Goal: Task Accomplishment & Management: Manage account settings

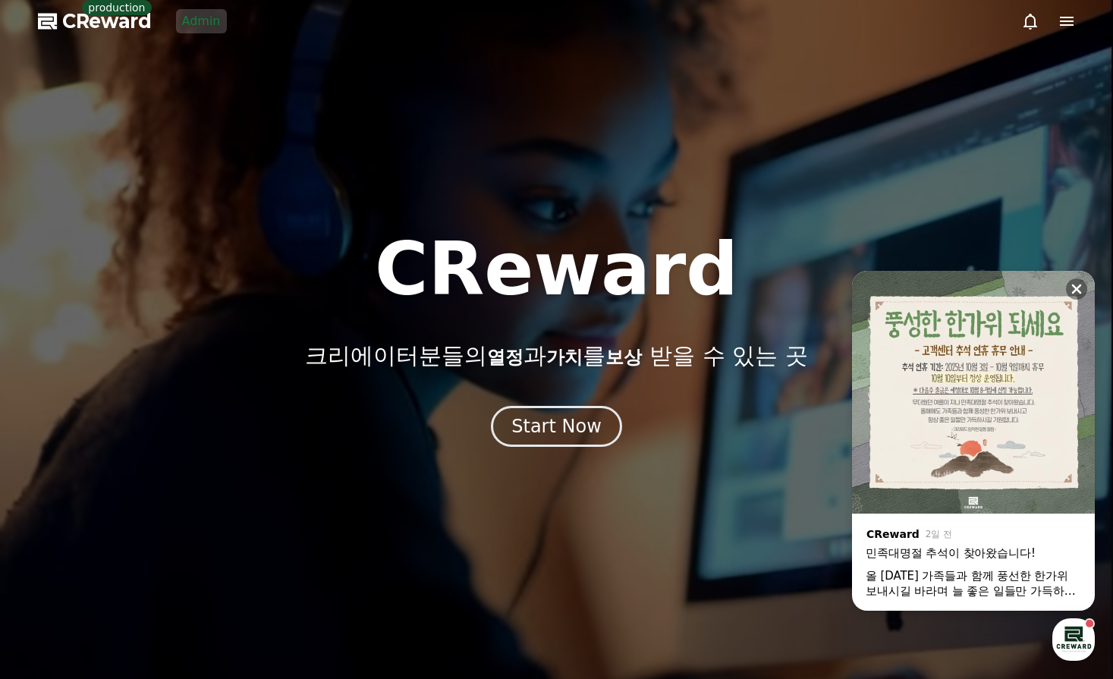
click at [206, 20] on link "Admin" at bounding box center [201, 21] width 51 height 24
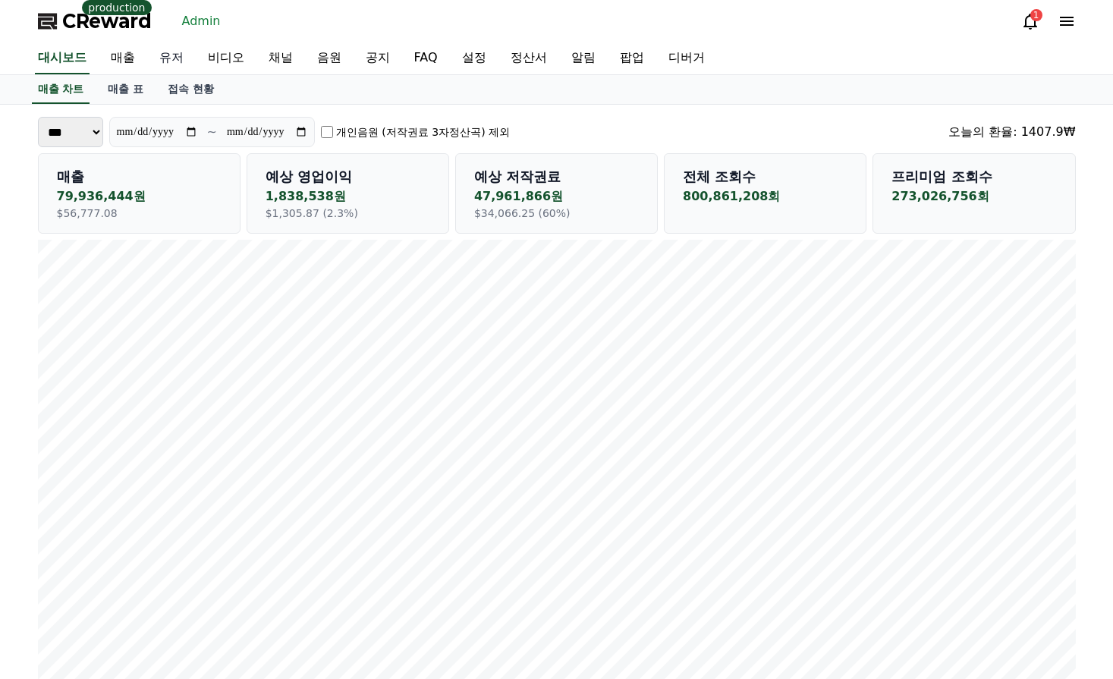
click at [178, 58] on link "유저" at bounding box center [171, 58] width 49 height 32
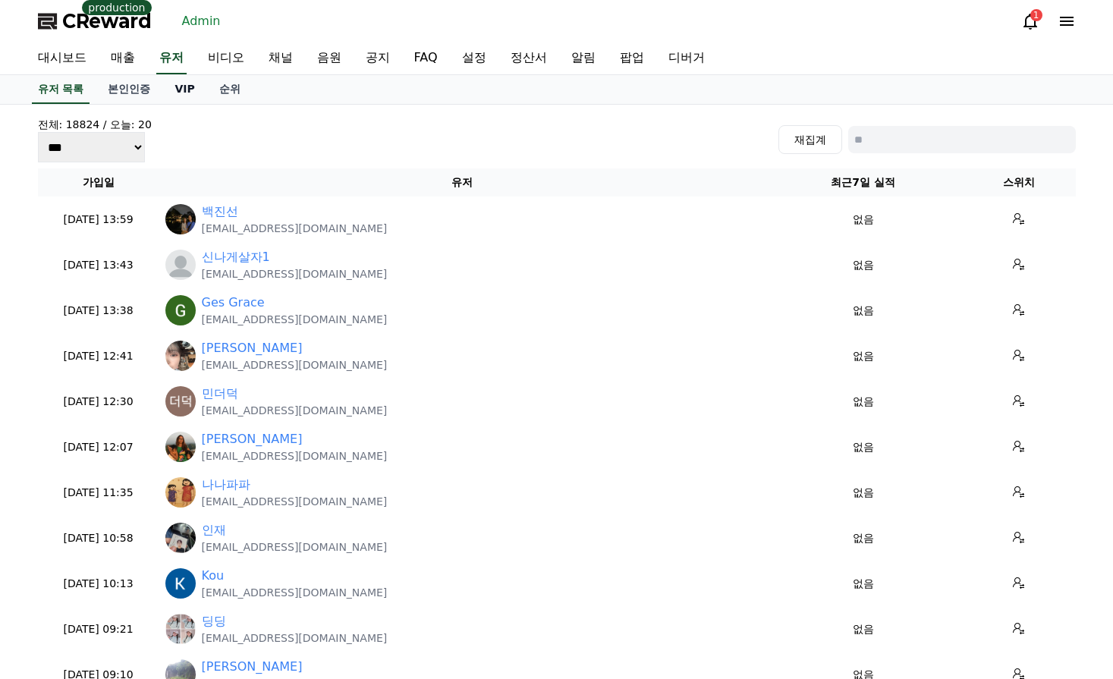
click at [176, 97] on link "VIP" at bounding box center [184, 89] width 44 height 29
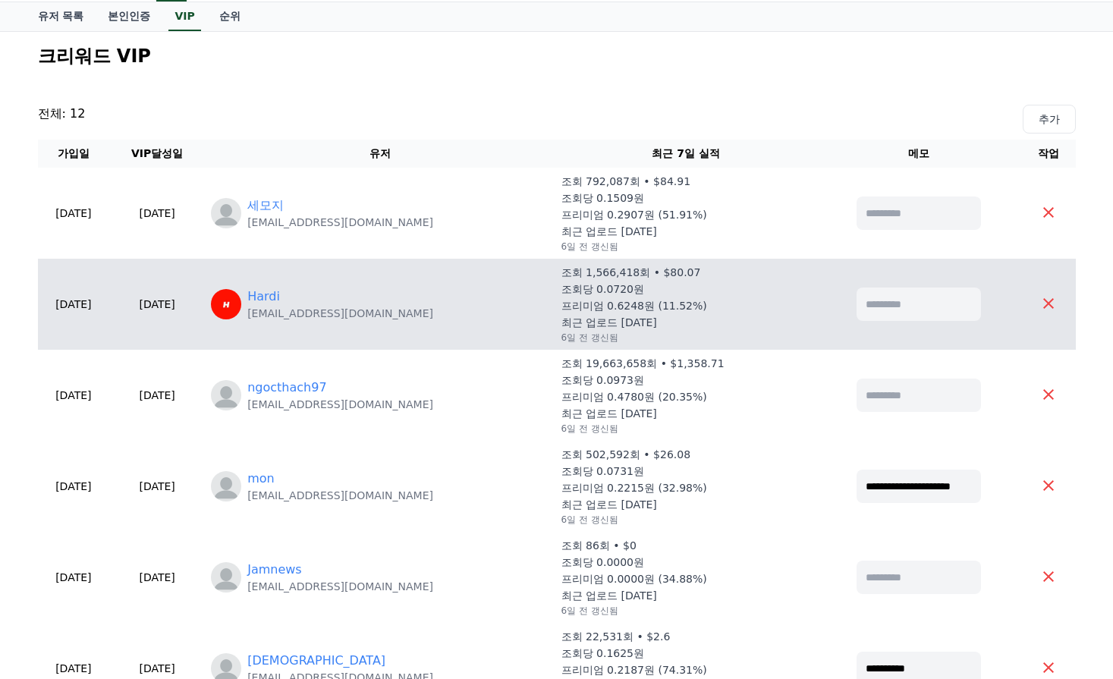
scroll to position [152, 0]
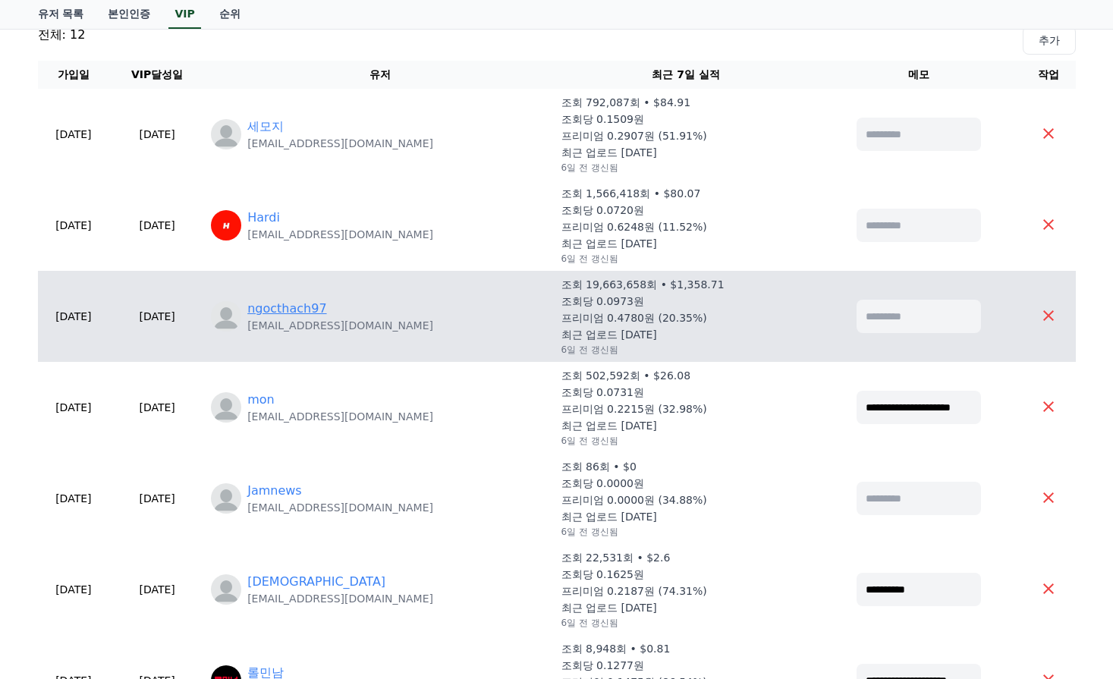
click at [321, 303] on link "ngocthach97" at bounding box center [286, 309] width 79 height 18
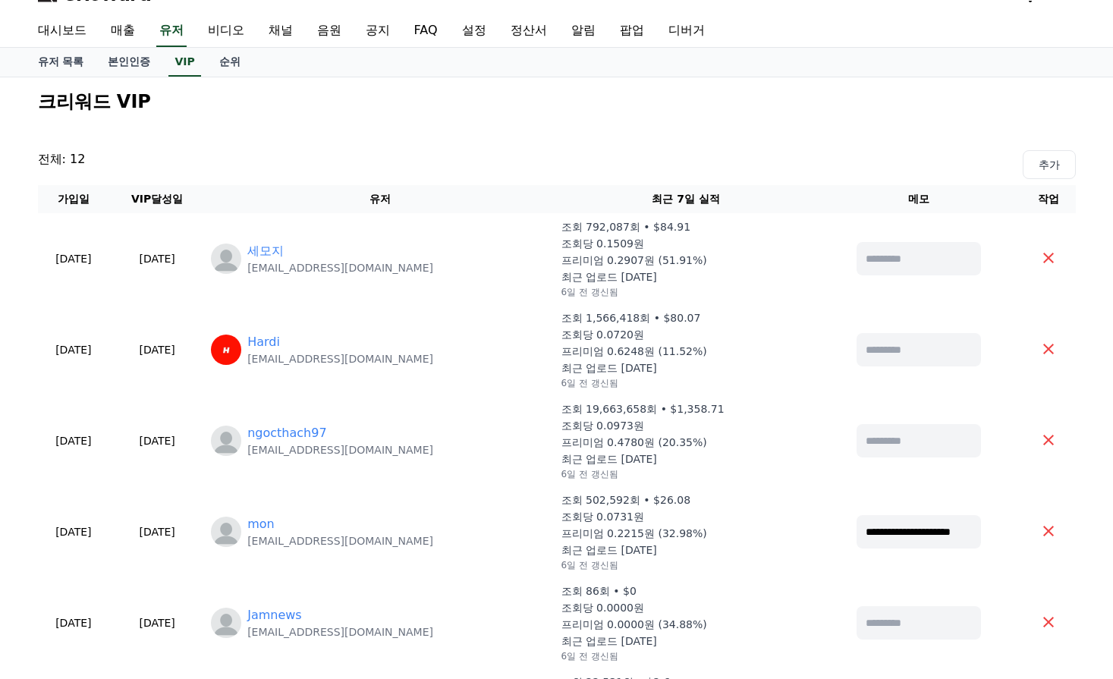
scroll to position [0, 0]
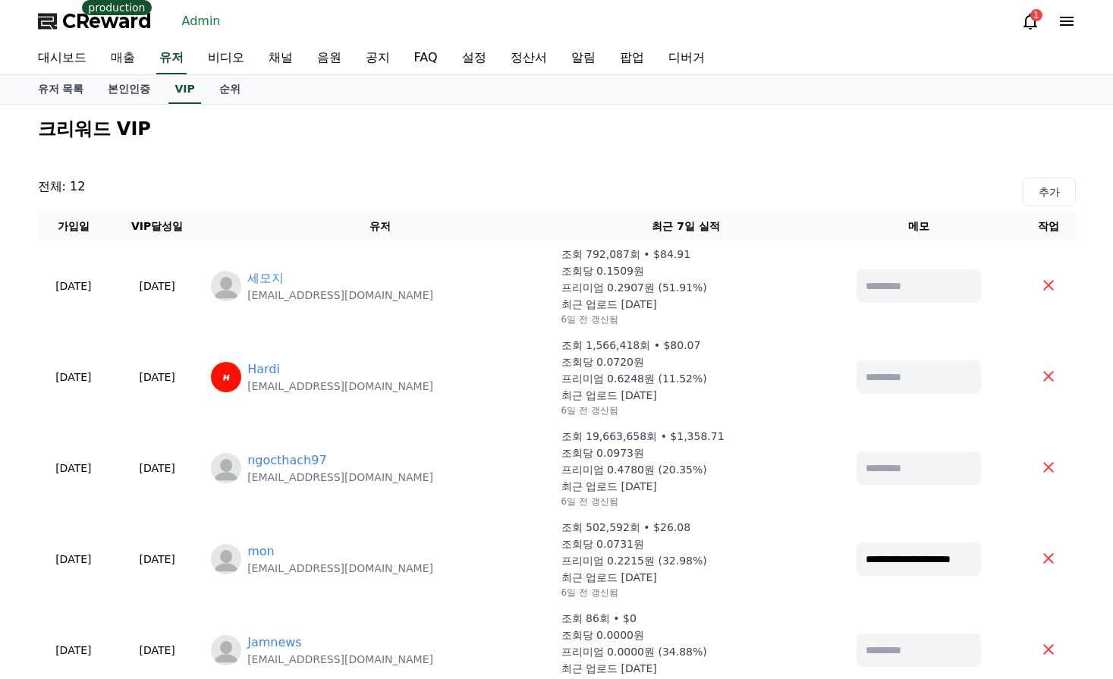
click at [128, 59] on link "매출" at bounding box center [123, 58] width 49 height 32
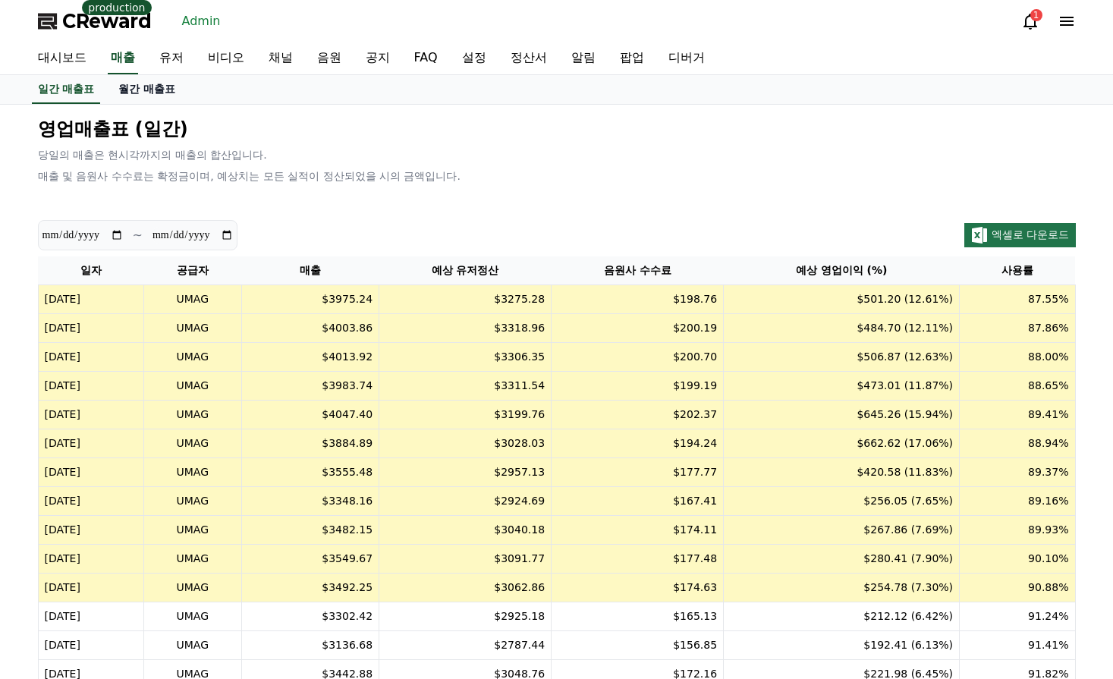
click at [171, 87] on link "월간 매출표" at bounding box center [146, 89] width 81 height 29
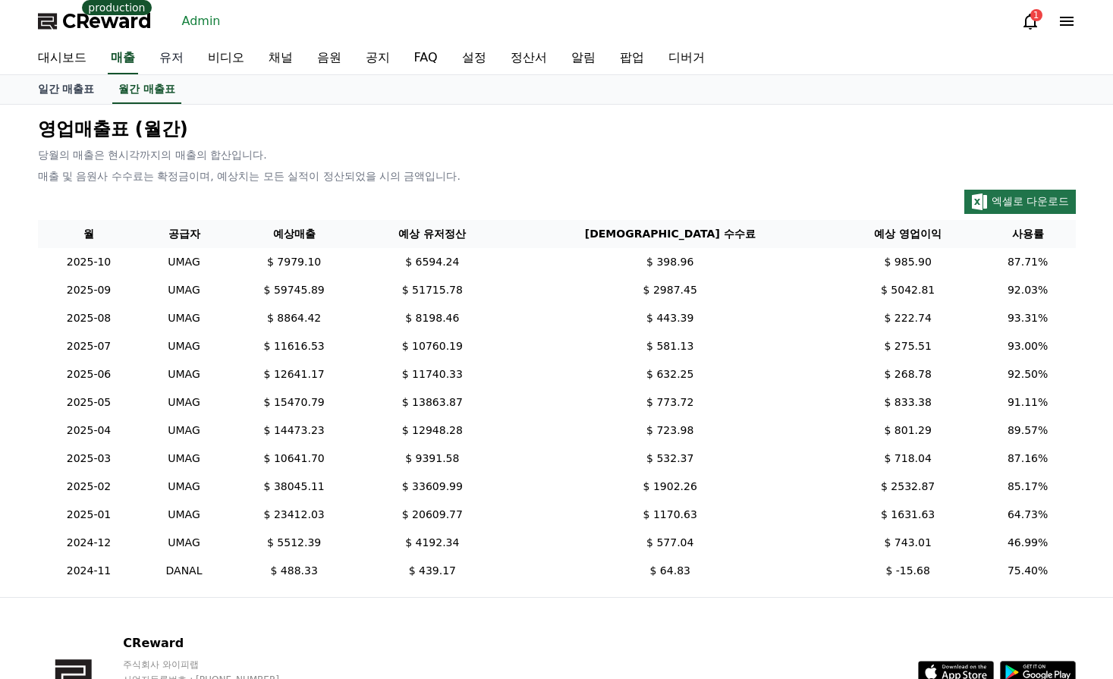
click at [169, 59] on link "유저" at bounding box center [171, 58] width 49 height 32
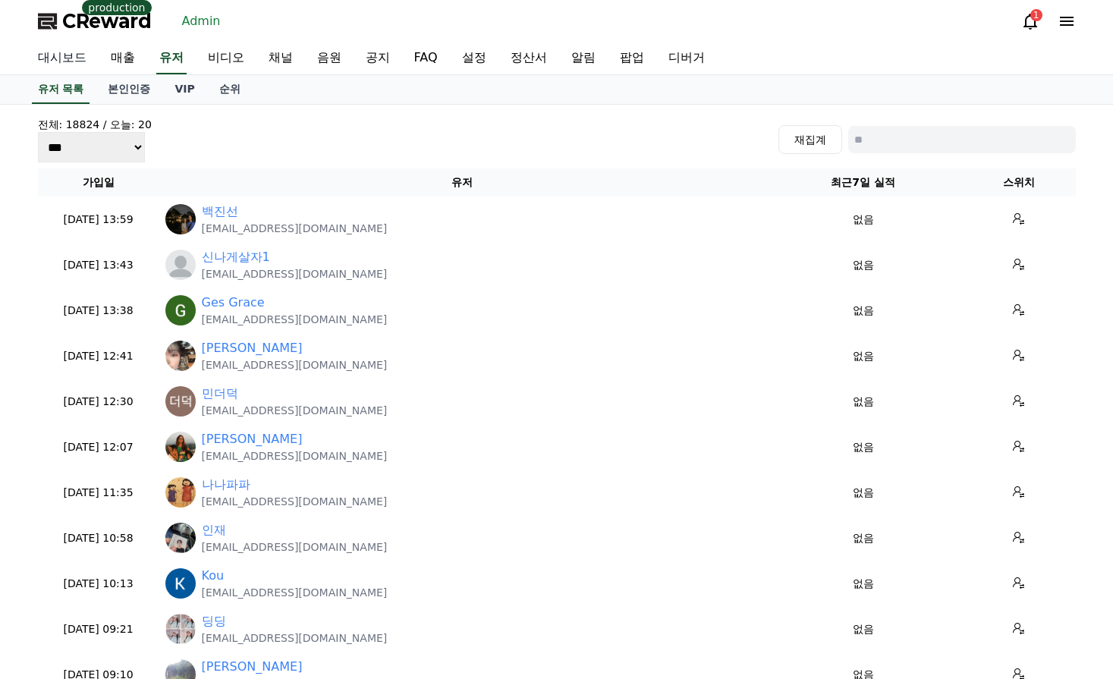
click at [82, 55] on link "대시보드" at bounding box center [62, 58] width 73 height 32
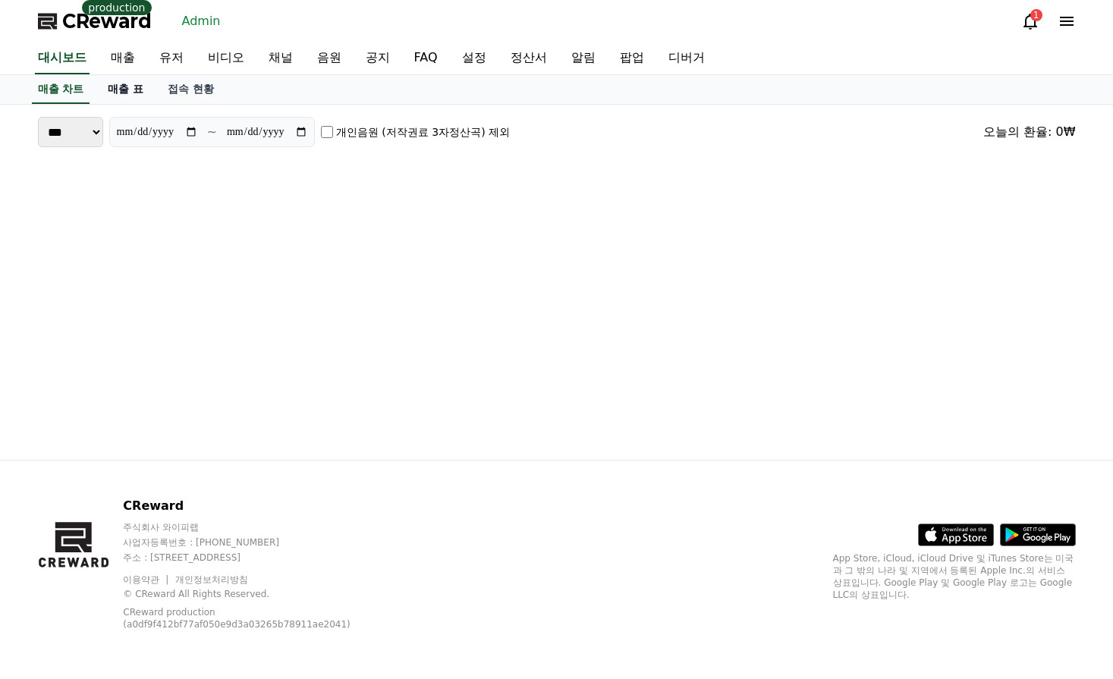
click at [132, 93] on link "매출 표" at bounding box center [126, 89] width 60 height 29
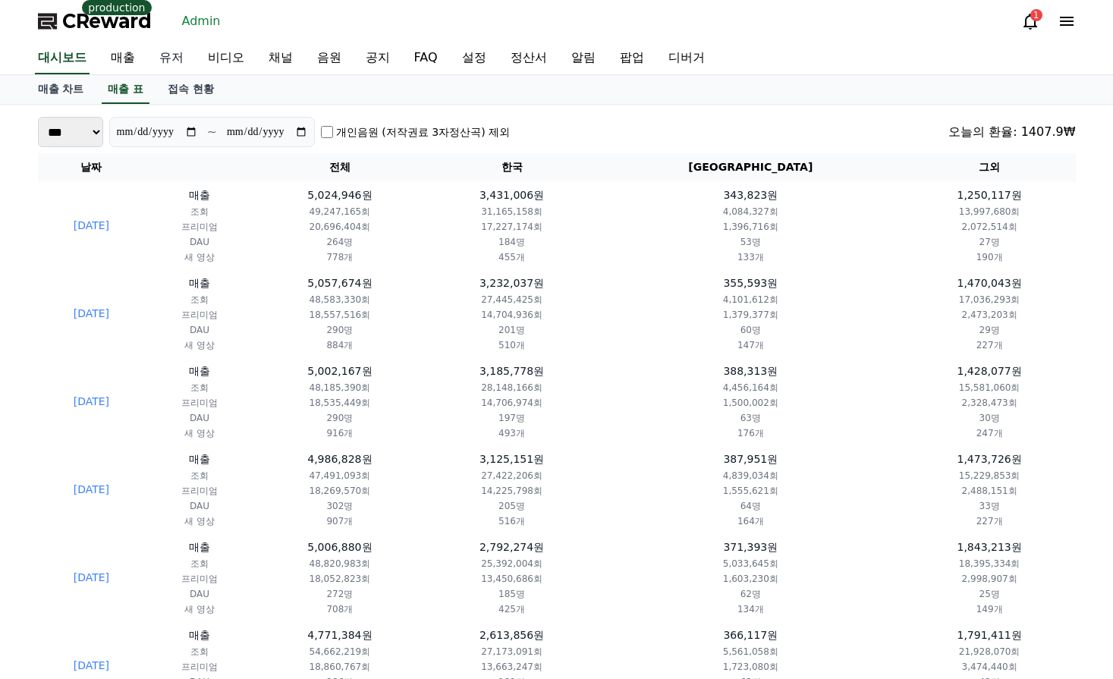
click at [174, 64] on link "유저" at bounding box center [171, 58] width 49 height 32
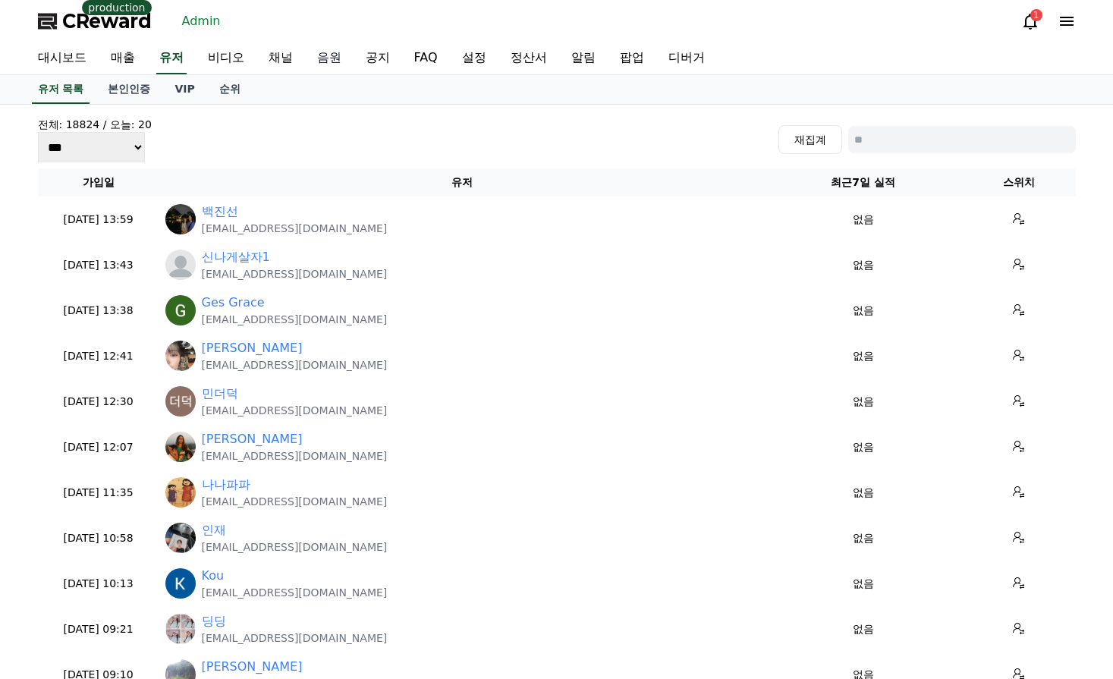
click at [330, 56] on link "음원" at bounding box center [329, 58] width 49 height 32
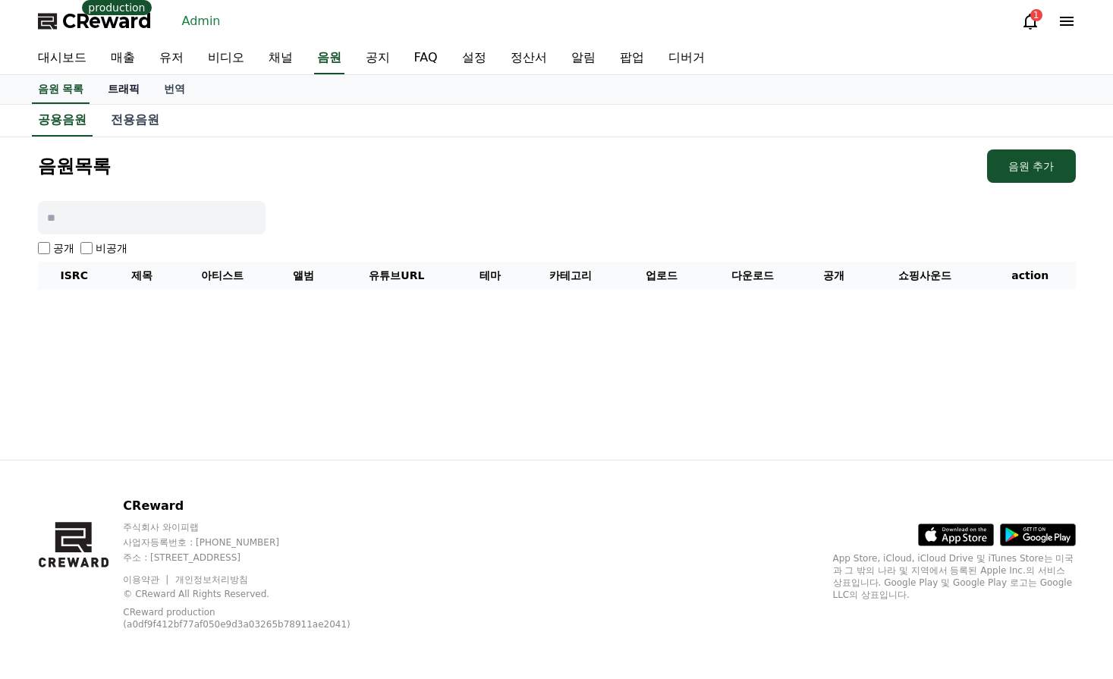
click at [135, 87] on link "트래픽" at bounding box center [124, 89] width 56 height 29
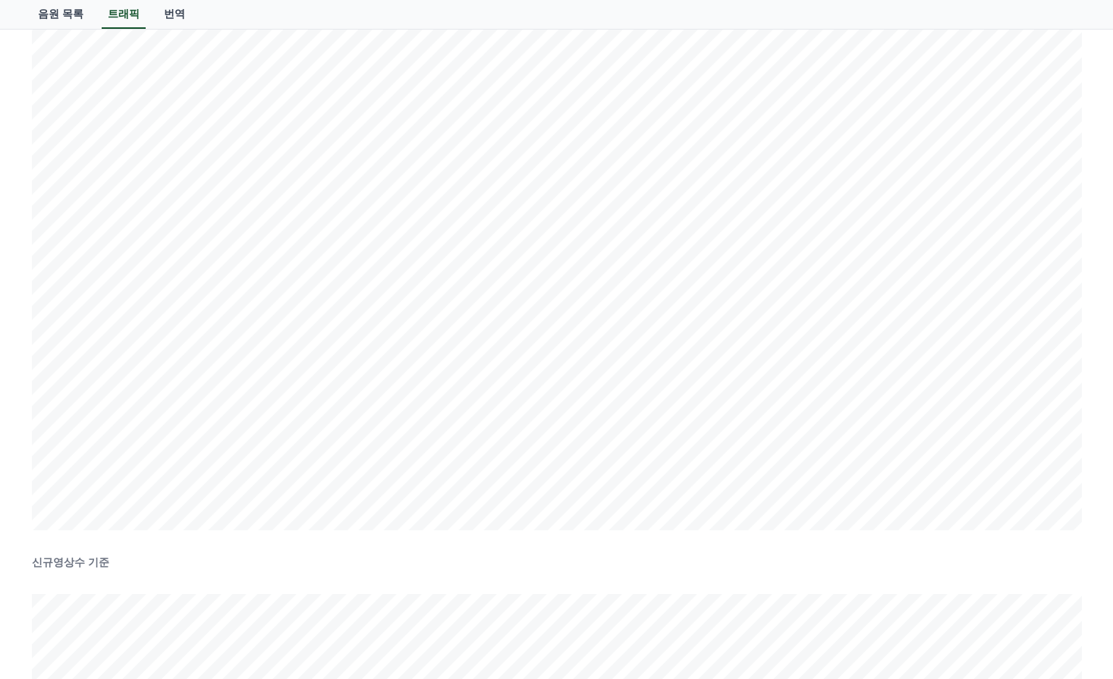
scroll to position [228, 0]
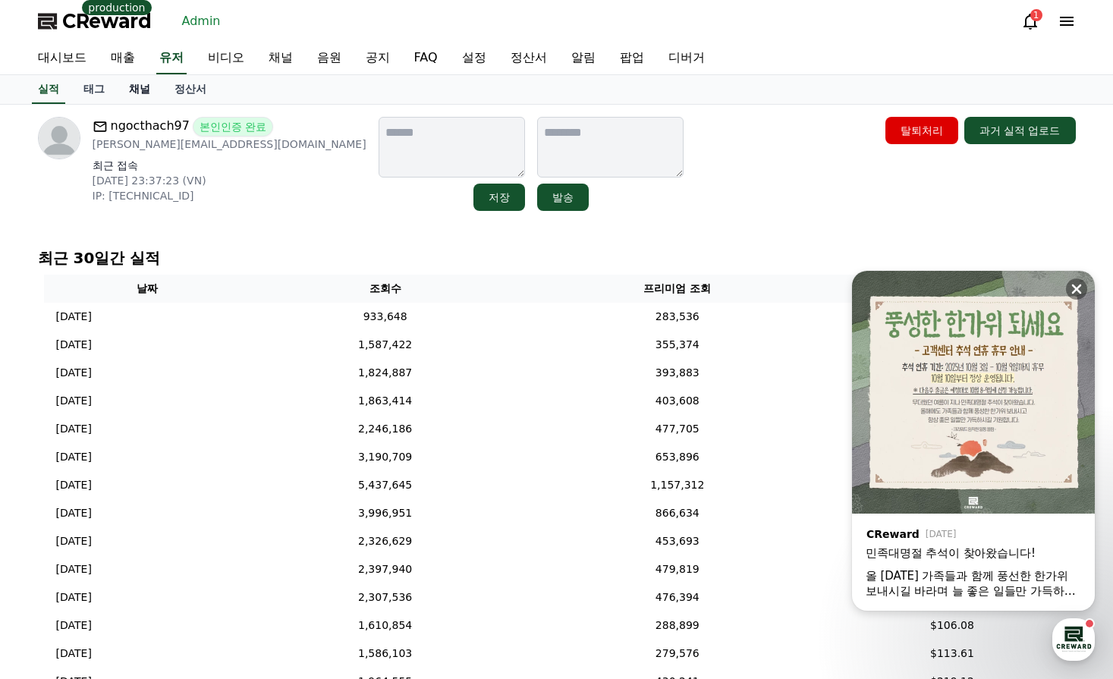
click at [127, 88] on link "채널" at bounding box center [140, 89] width 46 height 29
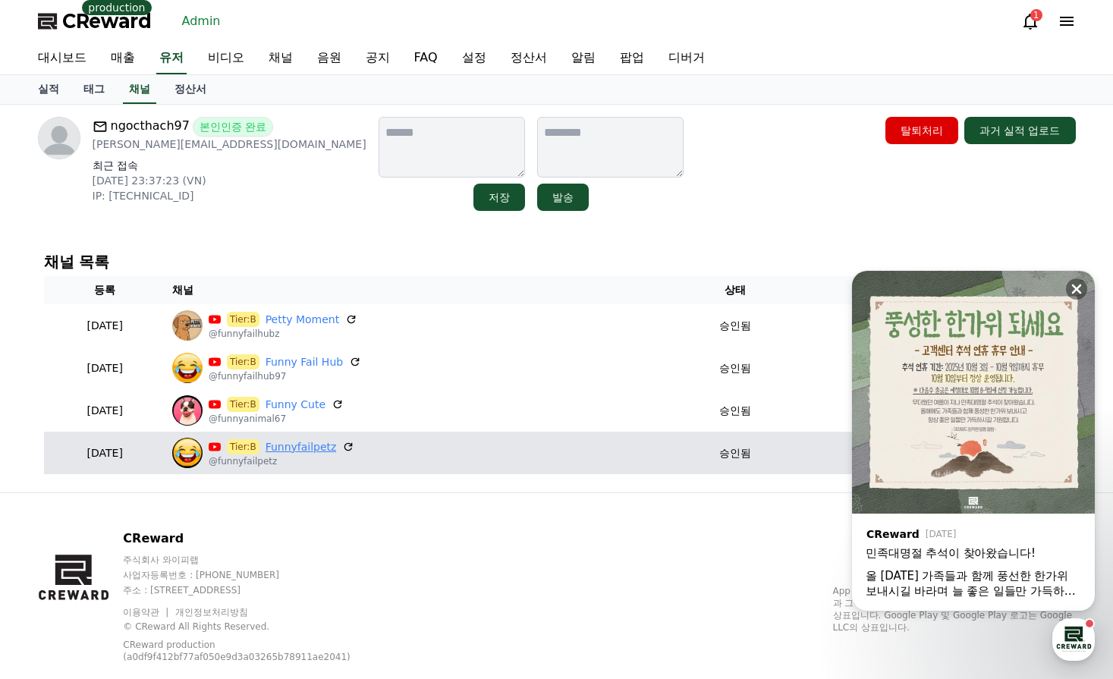
click at [332, 448] on link "Funnyfailpetz" at bounding box center [301, 447] width 71 height 16
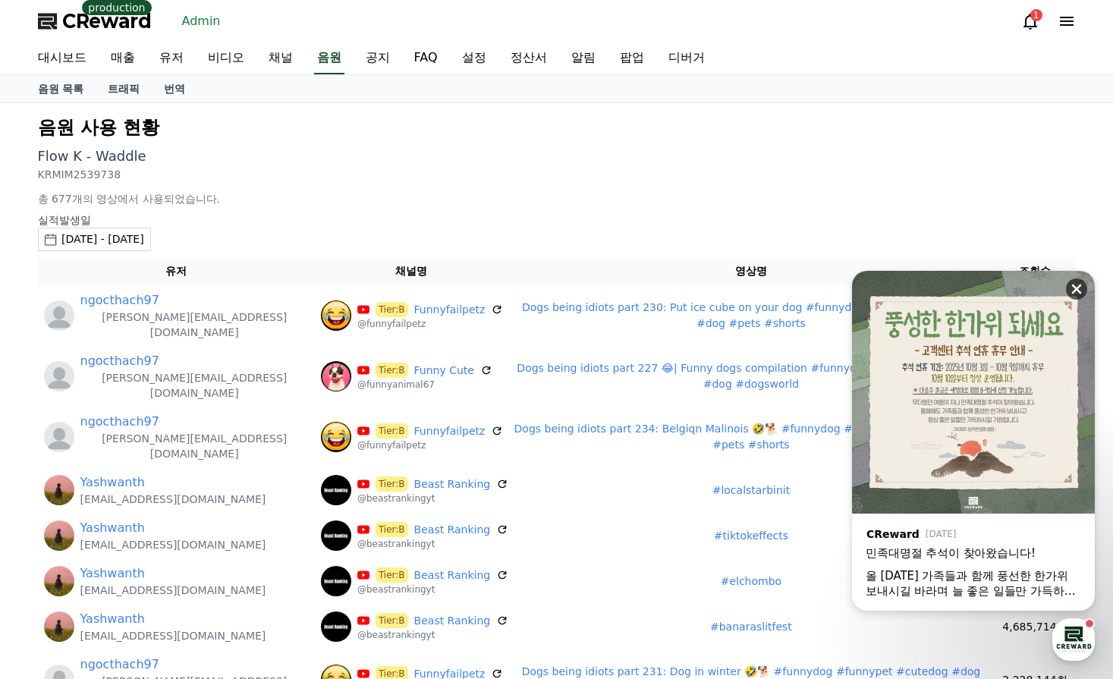
click at [1077, 285] on icon at bounding box center [1076, 289] width 15 height 15
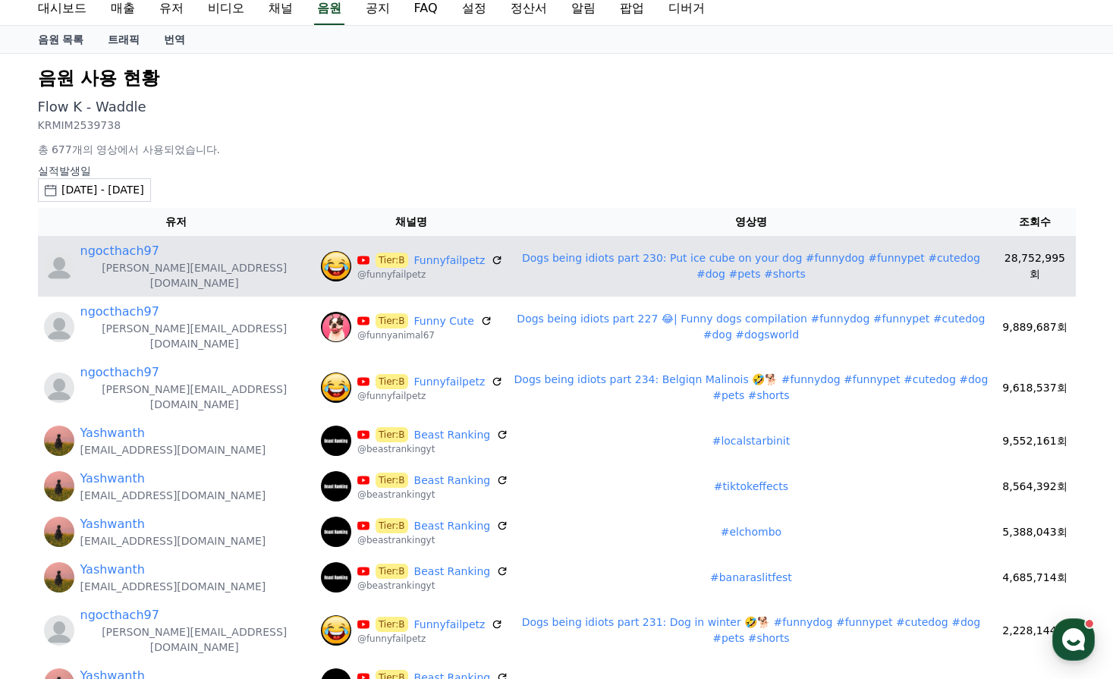
scroll to position [76, 0]
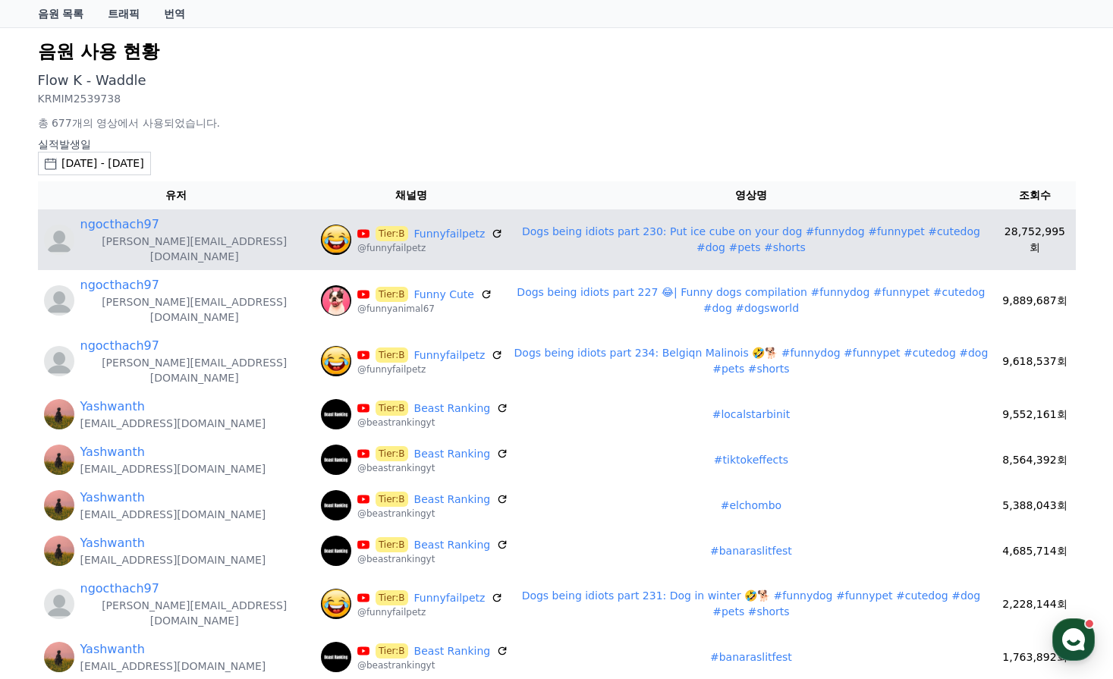
click at [522, 232] on link "Dogs being idiots part 230: Put ice cube on your dog #funnydog #funnypet #cuted…" at bounding box center [751, 239] width 458 height 28
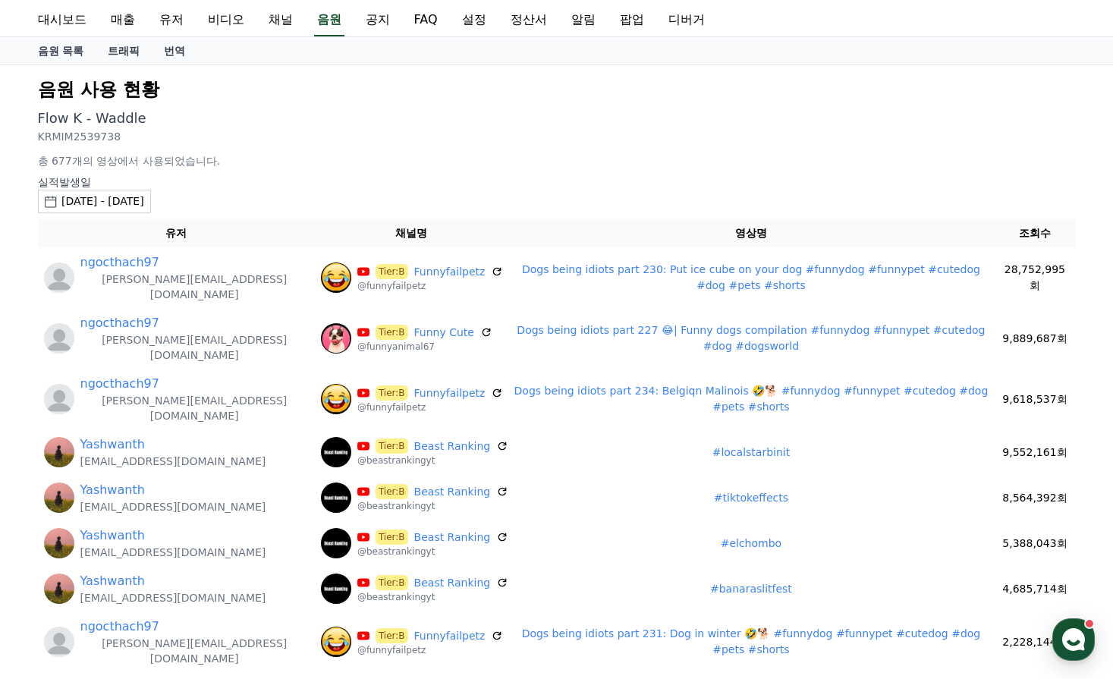
scroll to position [0, 0]
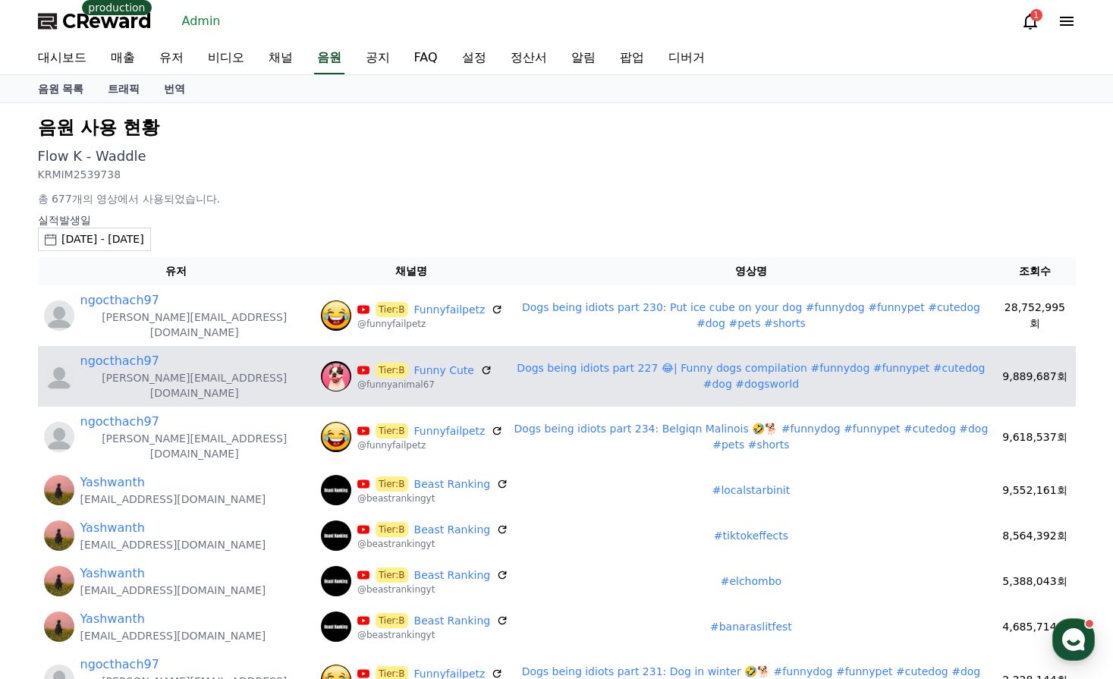
click at [626, 362] on link "Dogs being idiots part 227 😂| Funny dogs compilation #funnydog #funnypet #cuted…" at bounding box center [751, 376] width 468 height 28
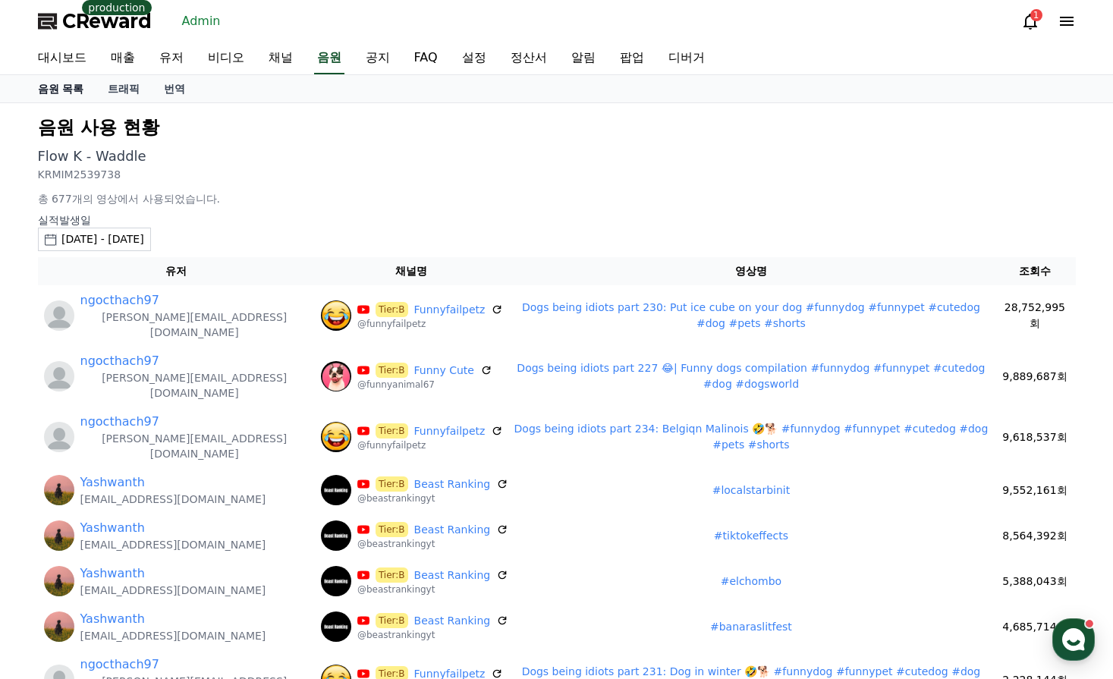
click at [66, 90] on link "음원 목록" at bounding box center [61, 88] width 71 height 27
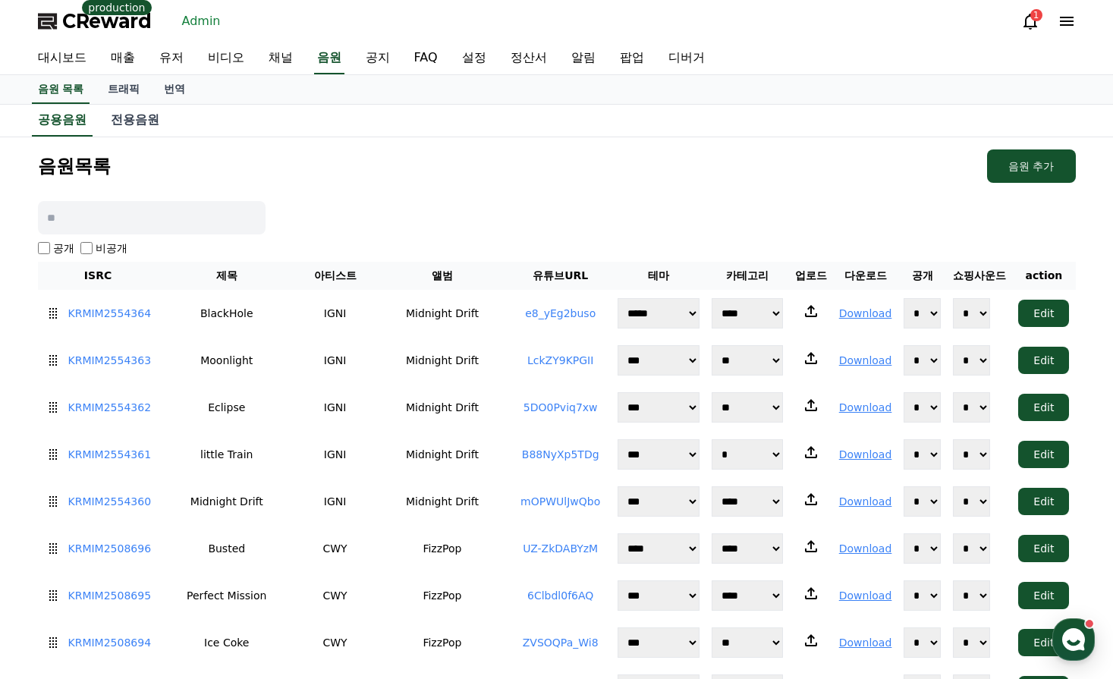
click at [194, 212] on input at bounding box center [152, 217] width 228 height 33
click at [120, 82] on link "트래픽" at bounding box center [124, 89] width 56 height 29
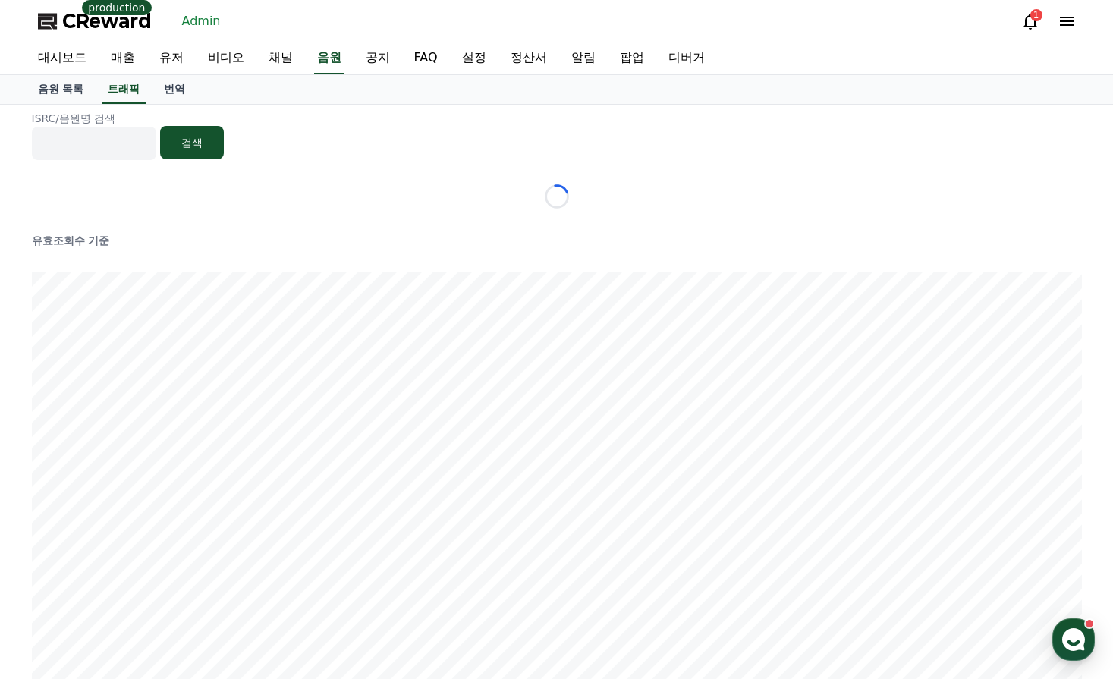
click at [140, 142] on input at bounding box center [94, 143] width 124 height 33
paste input "****"
type input "****"
click at [204, 152] on button "검색" at bounding box center [192, 142] width 64 height 33
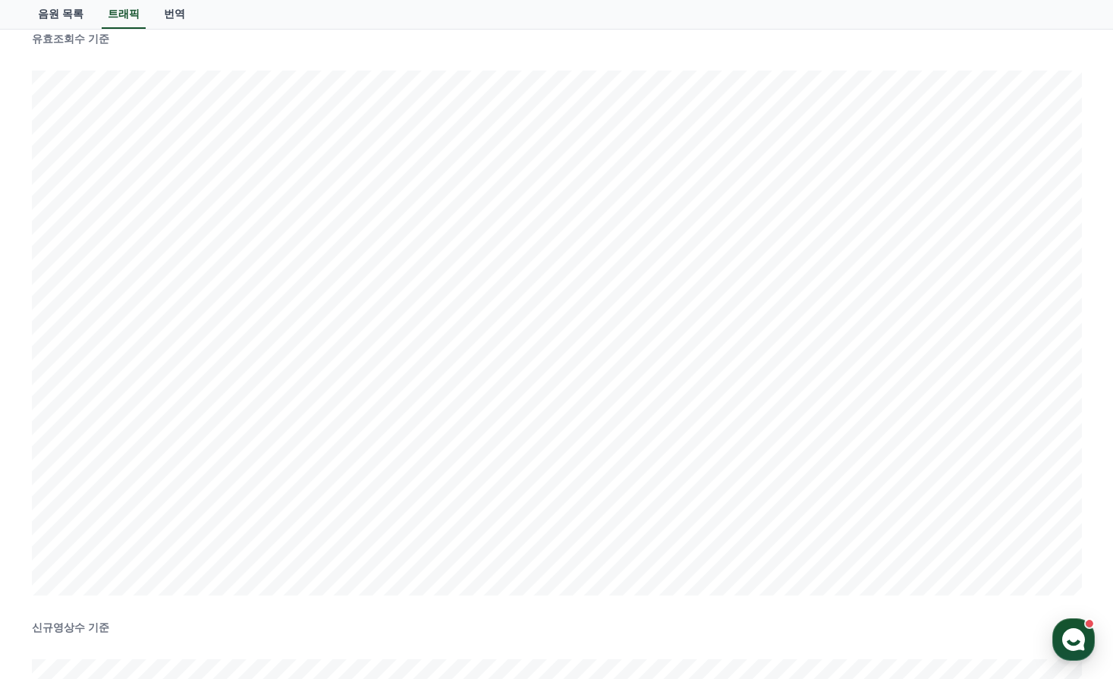
scroll to position [304, 0]
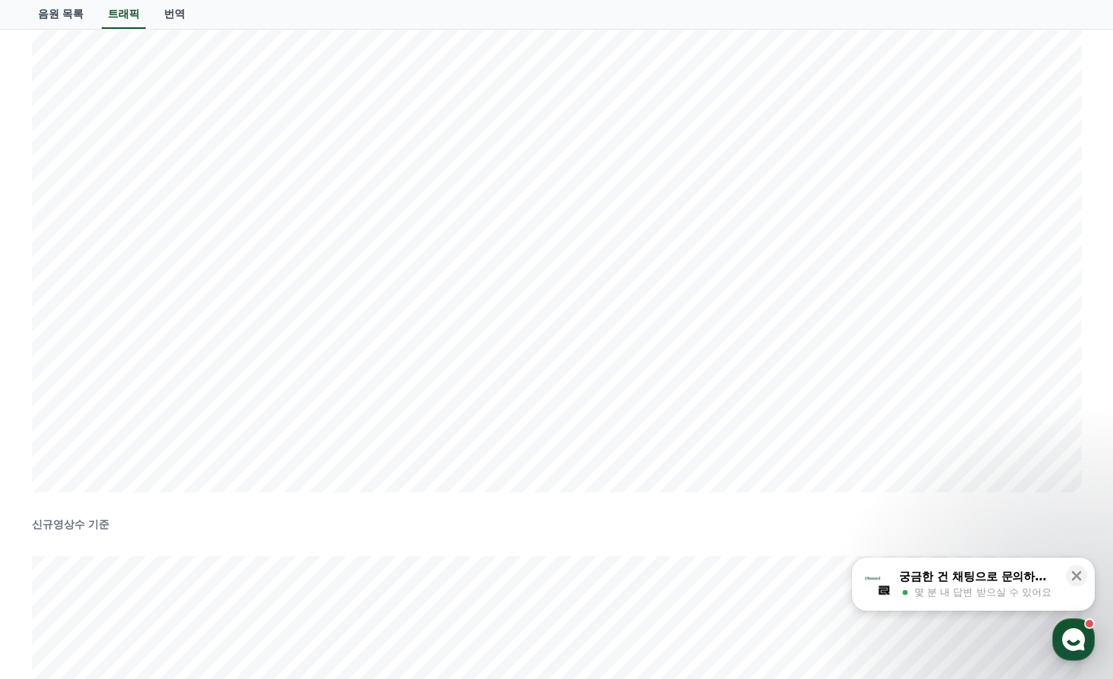
scroll to position [331, 0]
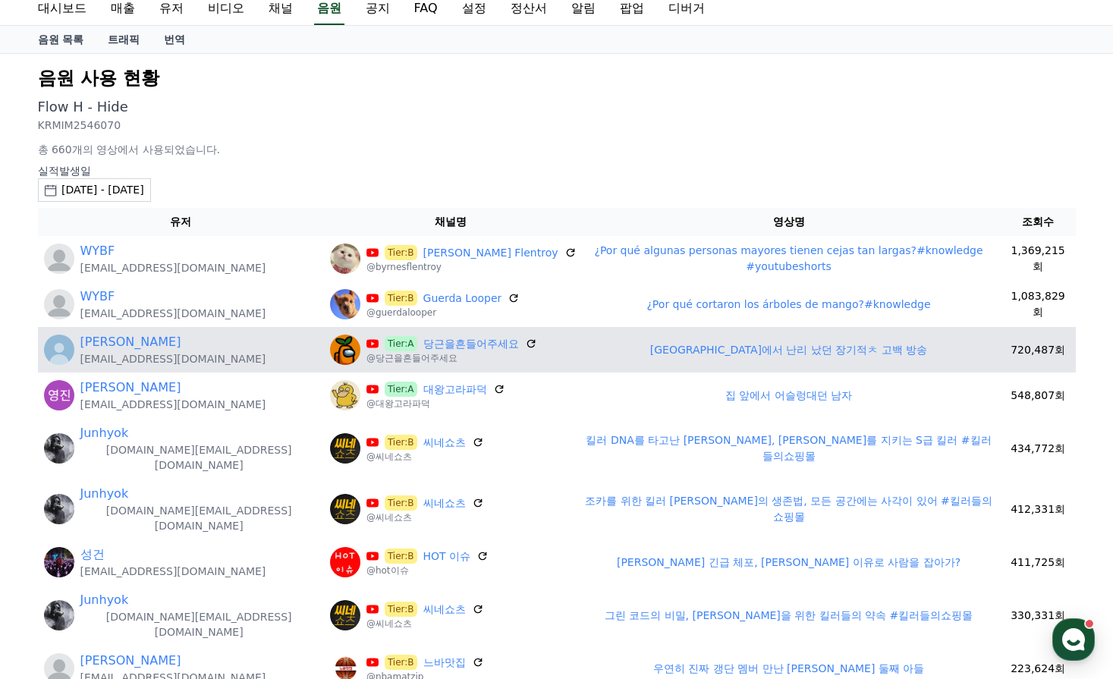
scroll to position [76, 0]
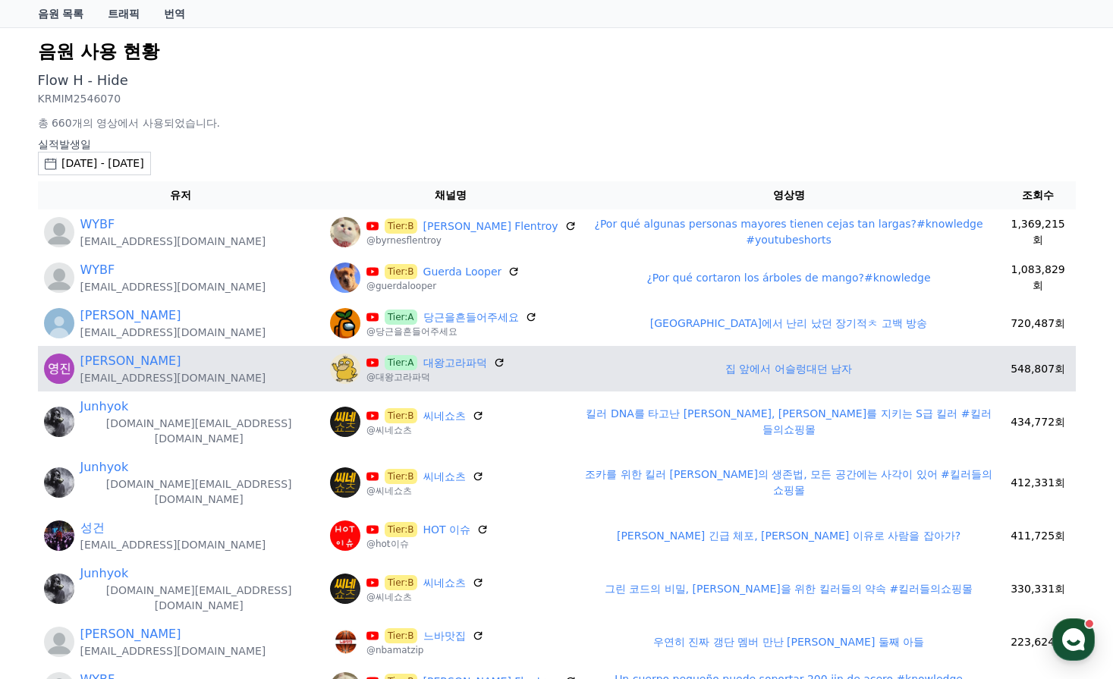
click at [725, 369] on link "집 앞에서 어슬렁대던 남자" at bounding box center [788, 369] width 127 height 12
click at [754, 367] on link "집 앞에서 어슬렁대던 남자" at bounding box center [788, 369] width 127 height 12
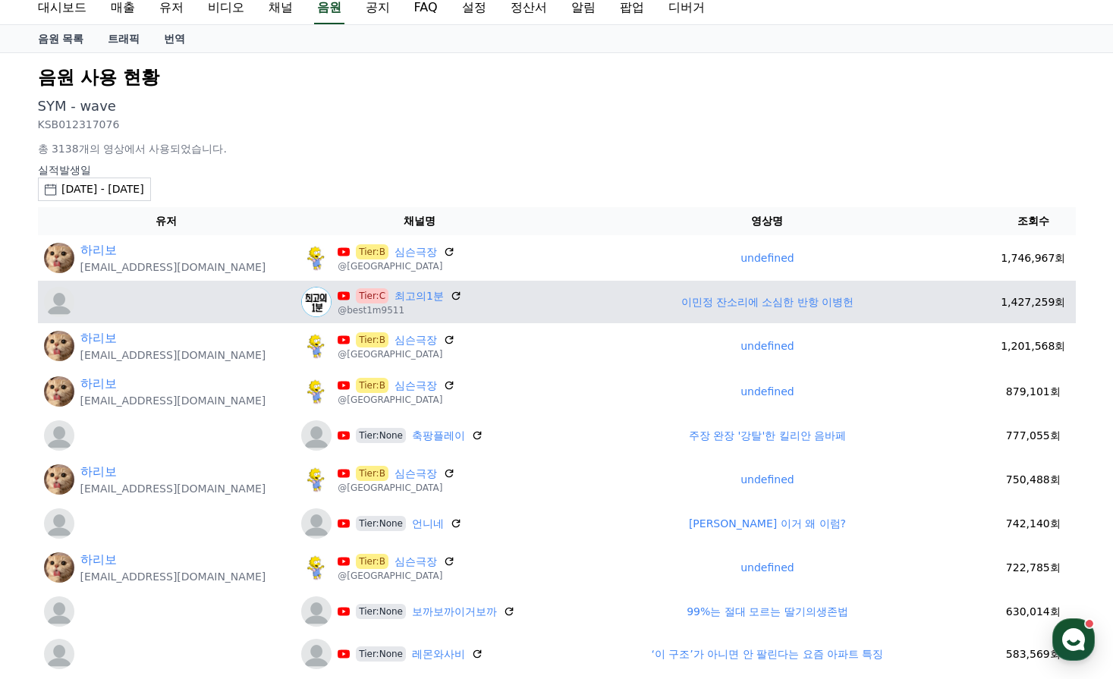
scroll to position [76, 0]
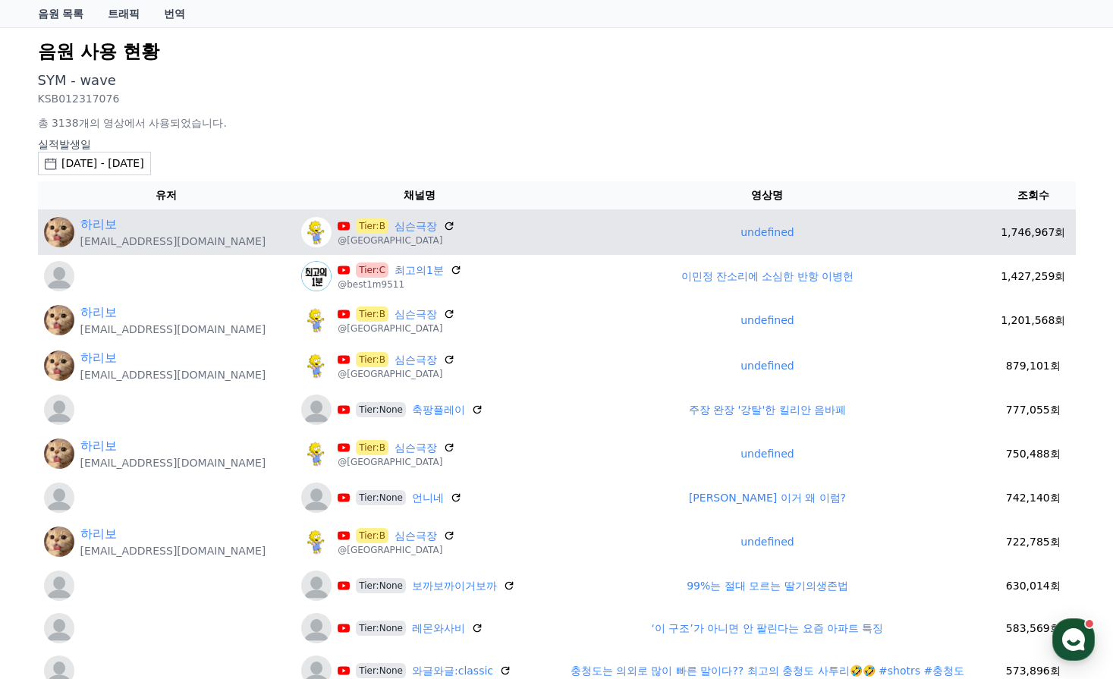
click at [747, 228] on link "undefined" at bounding box center [767, 232] width 53 height 12
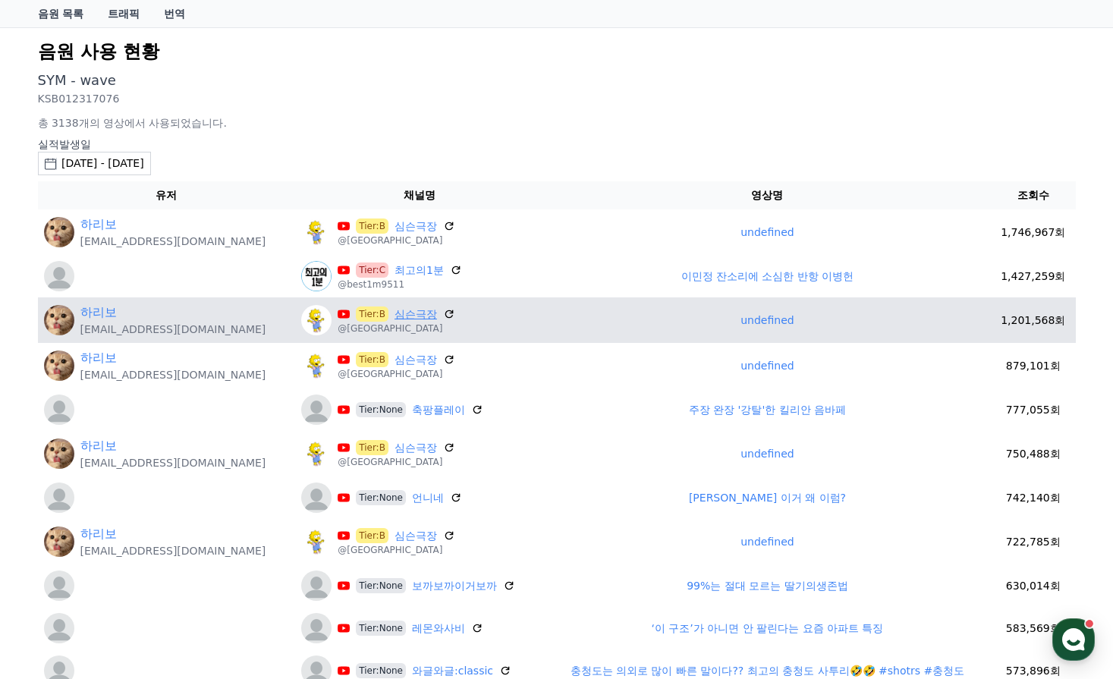
drag, startPoint x: 322, startPoint y: 328, endPoint x: 354, endPoint y: 315, distance: 35.1
click at [338, 328] on p "@[GEOGRAPHIC_DATA]" at bounding box center [397, 329] width 118 height 12
click at [395, 315] on link "심슨극장" at bounding box center [416, 315] width 42 height 16
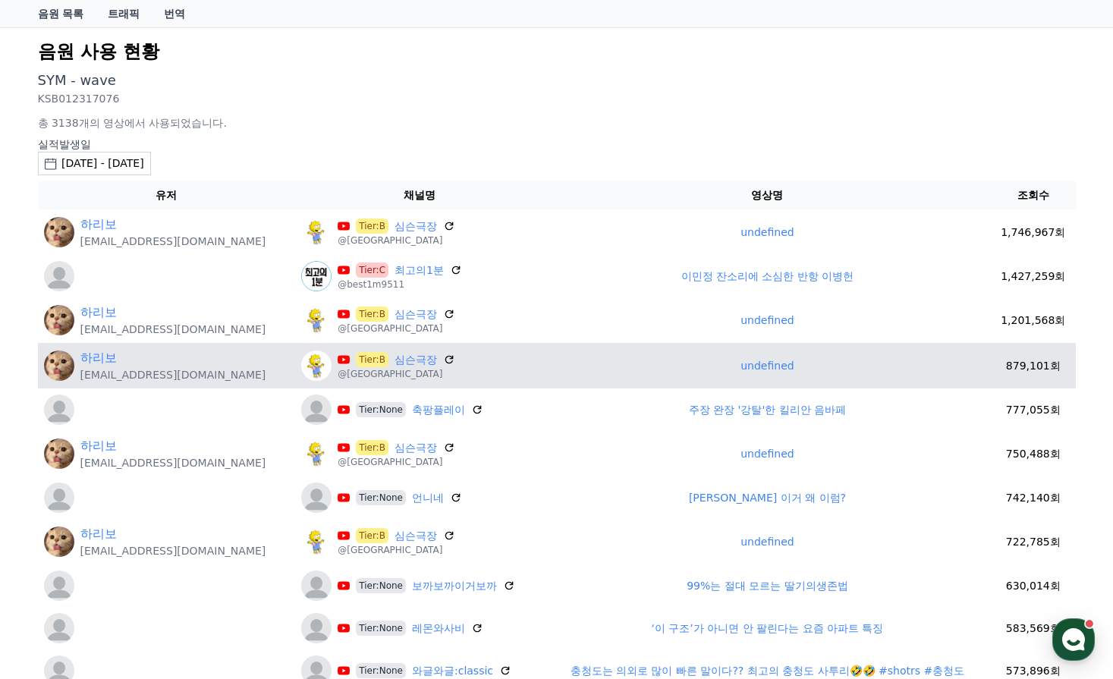
click at [754, 375] on td "undefined" at bounding box center [767, 366] width 447 height 46
click at [758, 361] on link "undefined" at bounding box center [767, 366] width 53 height 12
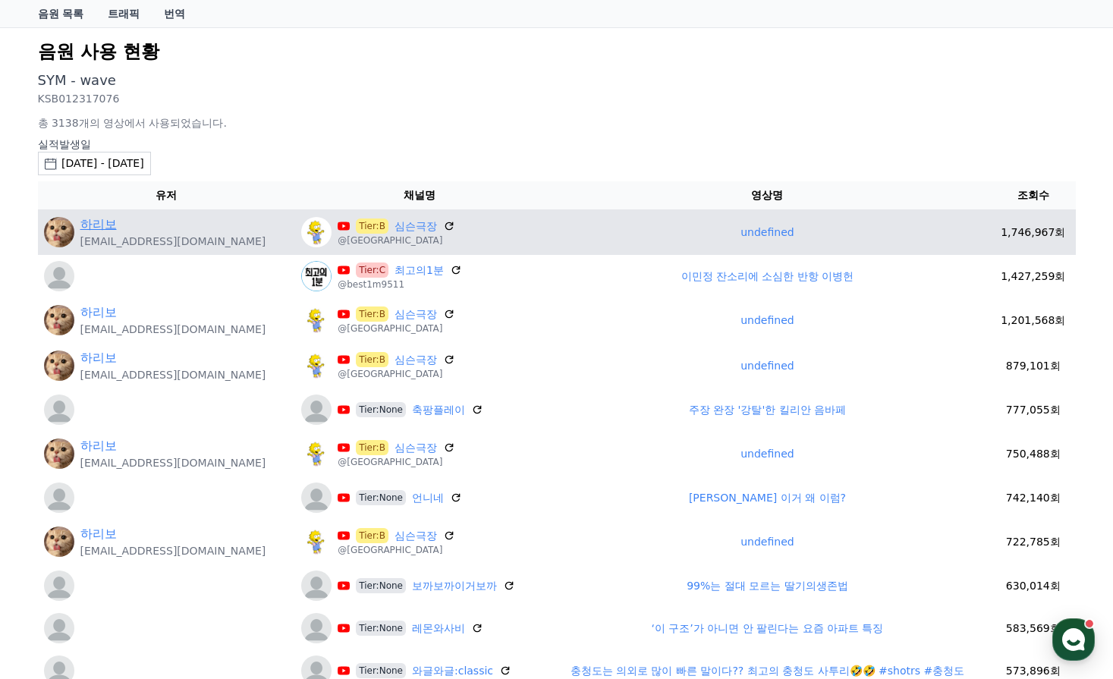
click at [90, 225] on link "하리보" at bounding box center [98, 225] width 36 height 18
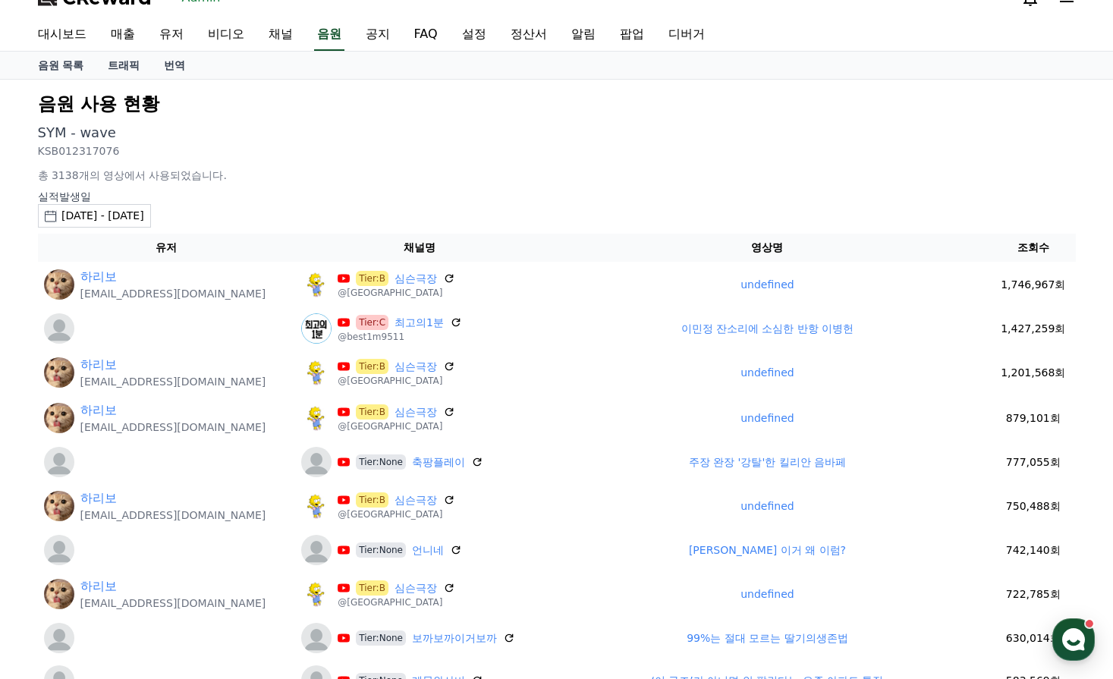
scroll to position [0, 0]
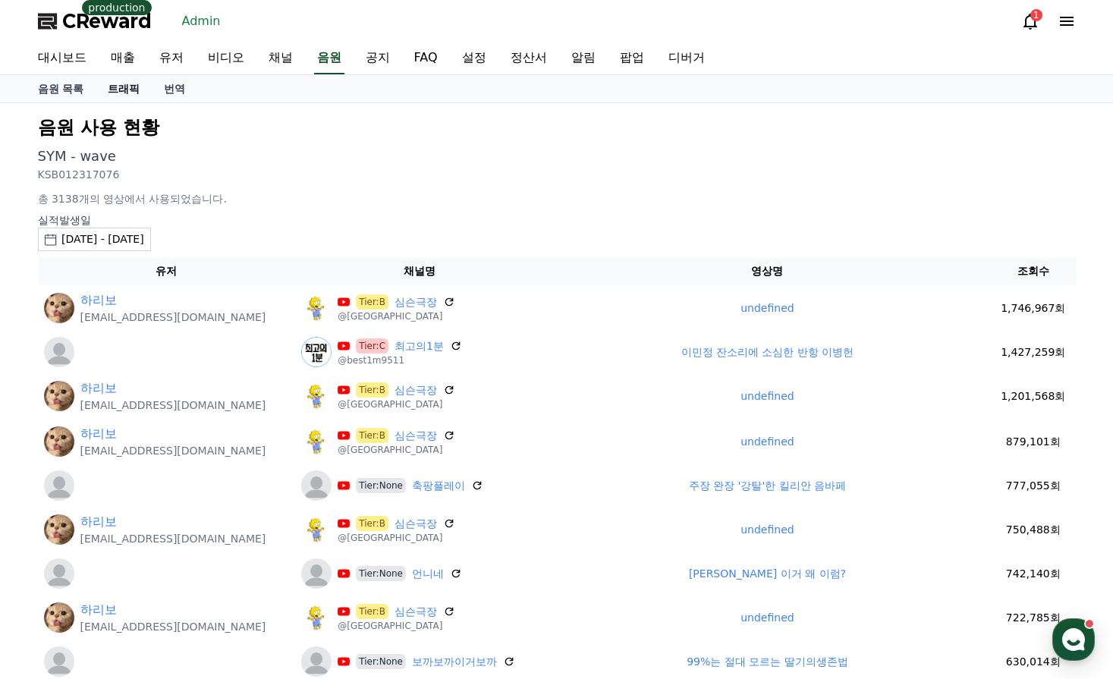
click at [121, 93] on link "트래픽" at bounding box center [124, 88] width 56 height 27
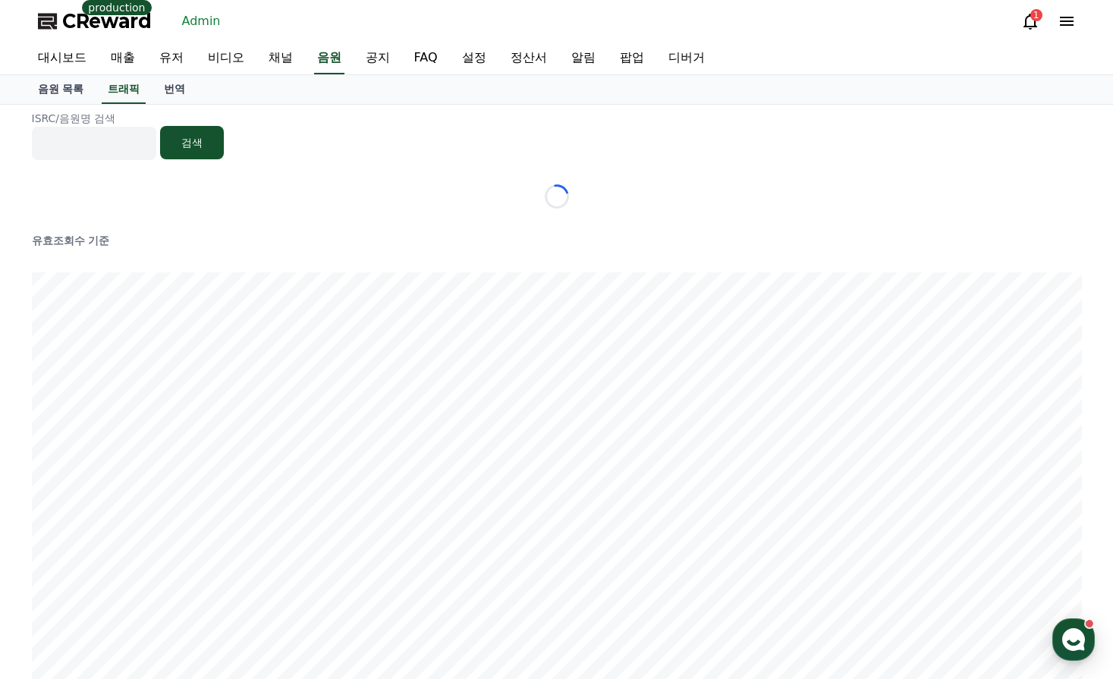
click at [999, 187] on div "Loading..." at bounding box center [557, 196] width 1050 height 24
click at [131, 127] on input at bounding box center [94, 143] width 124 height 33
paste input "*********"
type input "*********"
click at [210, 134] on button "검색" at bounding box center [192, 142] width 64 height 33
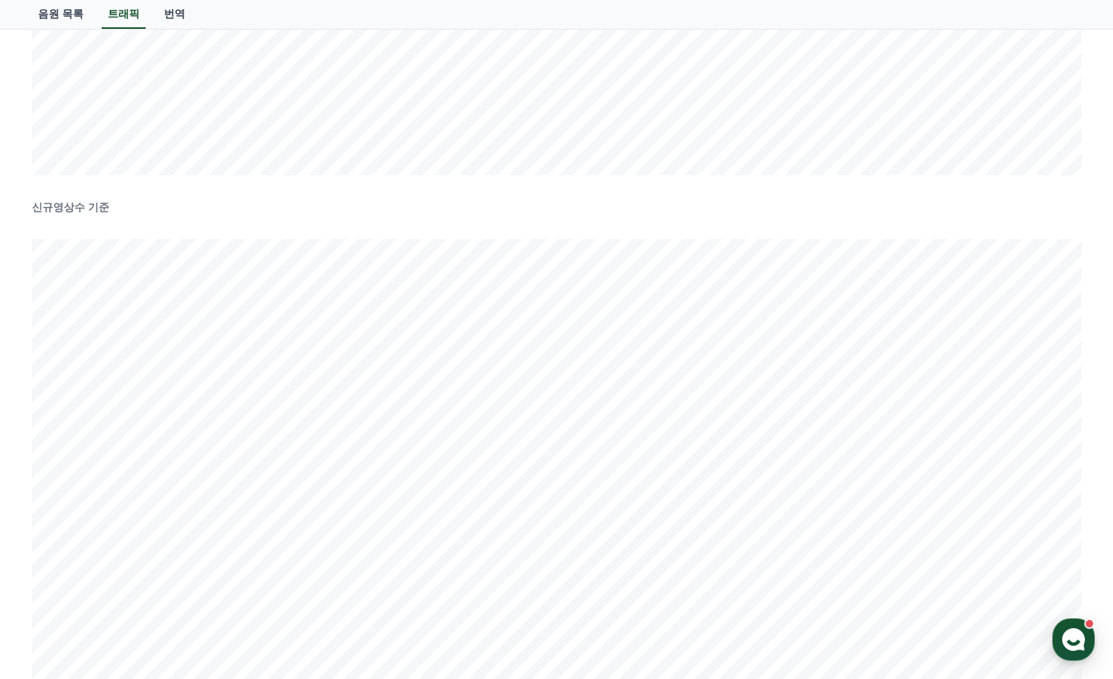
scroll to position [379, 0]
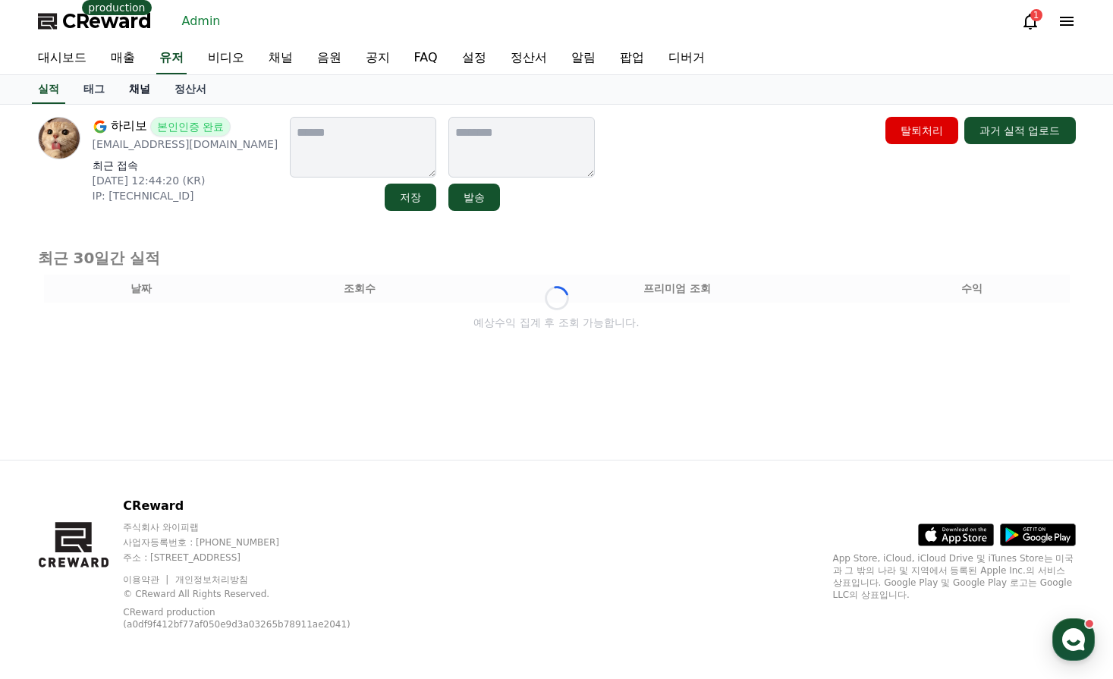
click at [146, 84] on link "채널" at bounding box center [140, 89] width 46 height 29
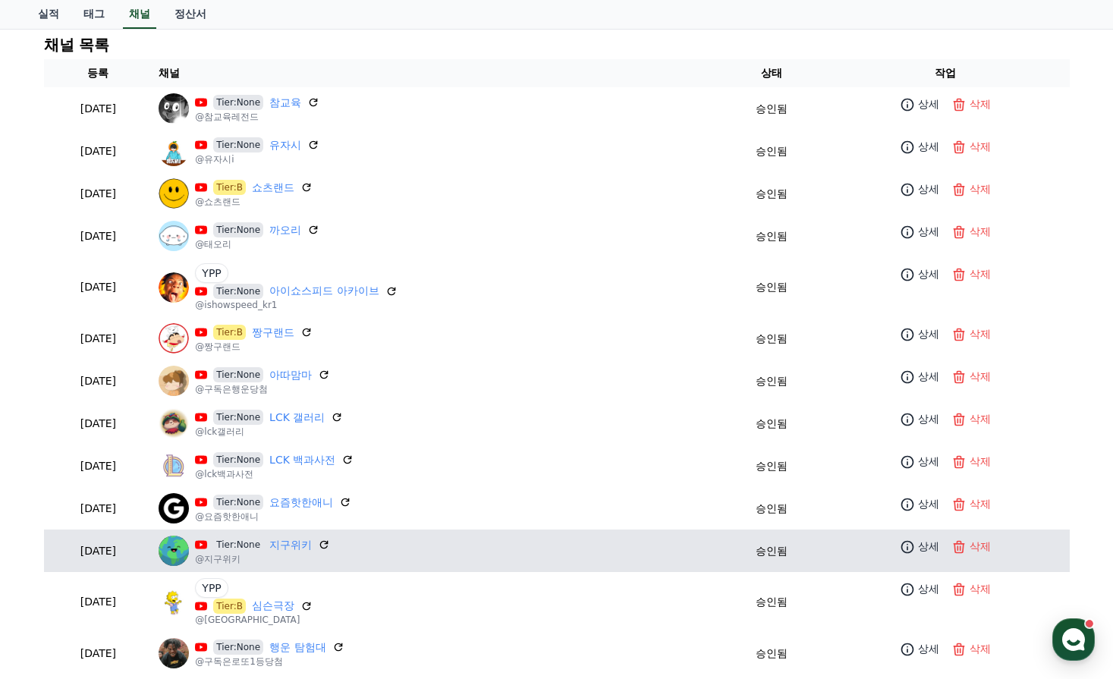
scroll to position [379, 0]
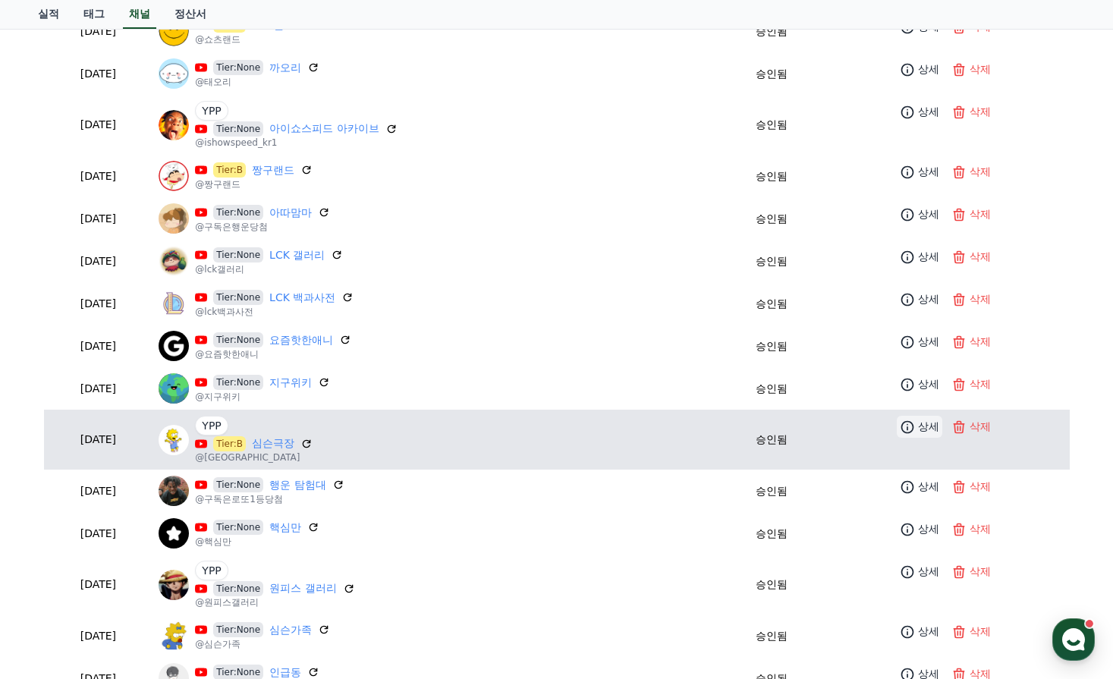
click at [933, 433] on p "상세" at bounding box center [928, 427] width 21 height 16
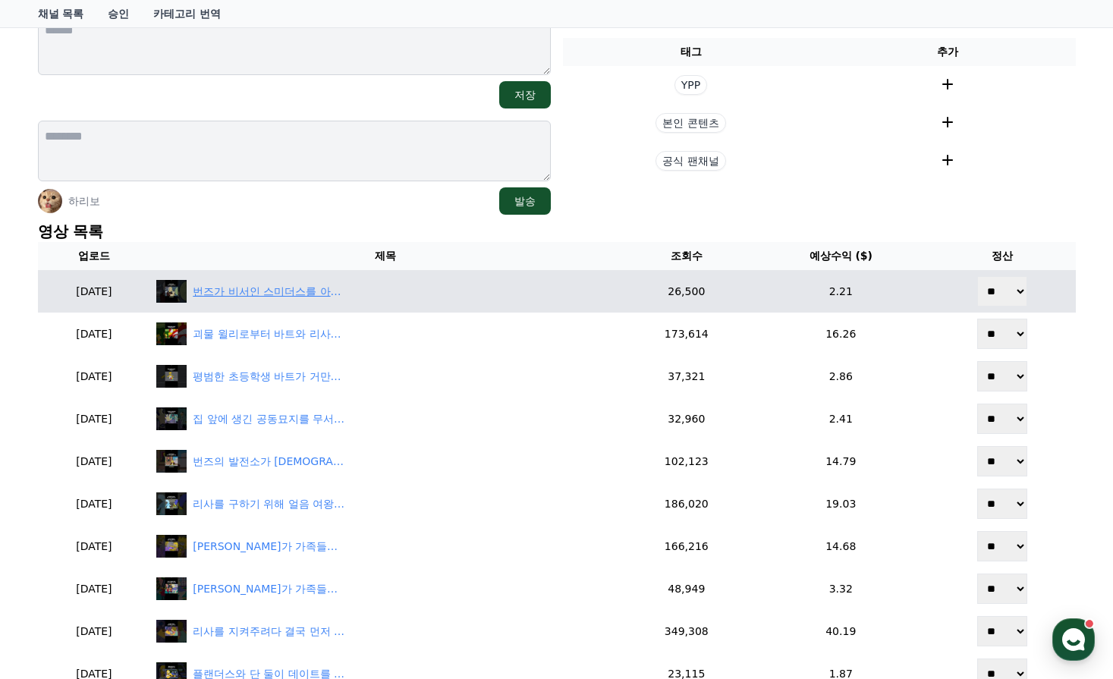
scroll to position [228, 0]
click at [345, 287] on div "번즈가 비서인 스미더스를 아끼는 이유" at bounding box center [269, 291] width 152 height 16
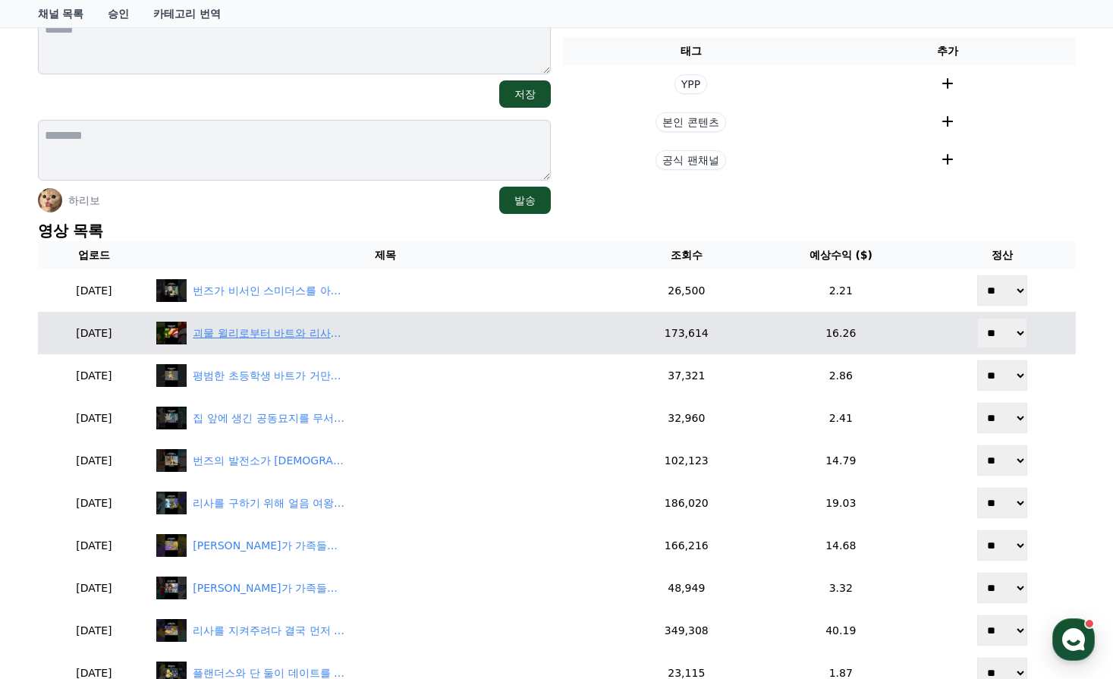
click at [327, 338] on div "괴물 윌리로부터 바트와 리사를 구해준 매기" at bounding box center [269, 334] width 152 height 16
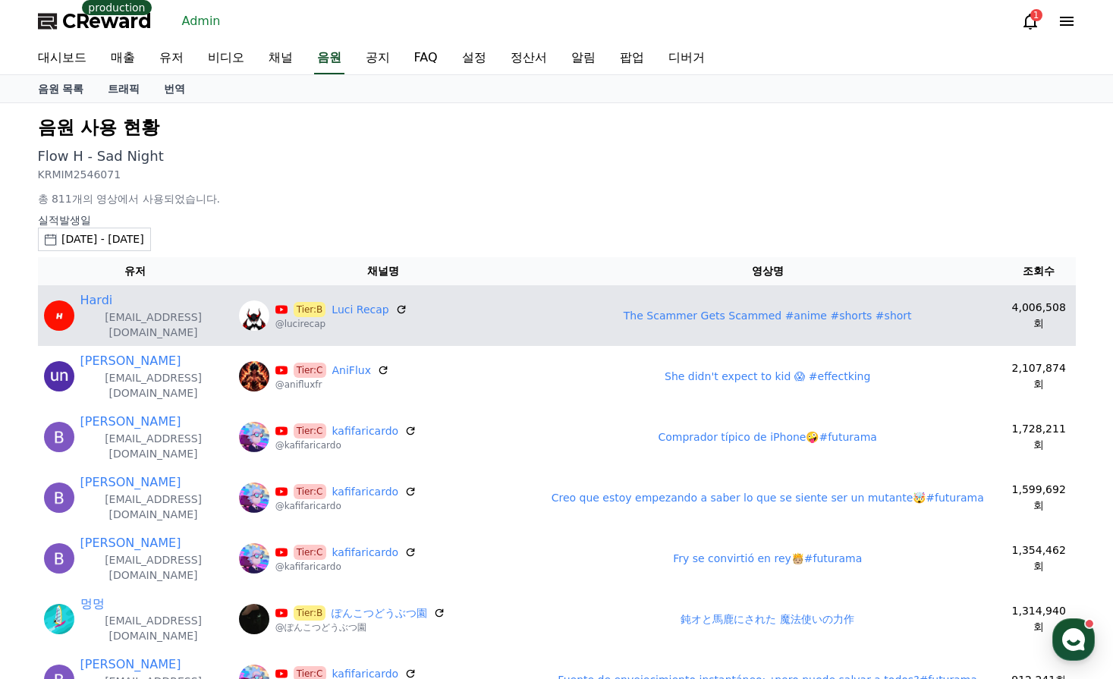
click at [642, 310] on link "The Scammer Gets Scammed #anime #shorts #short" at bounding box center [768, 316] width 288 height 12
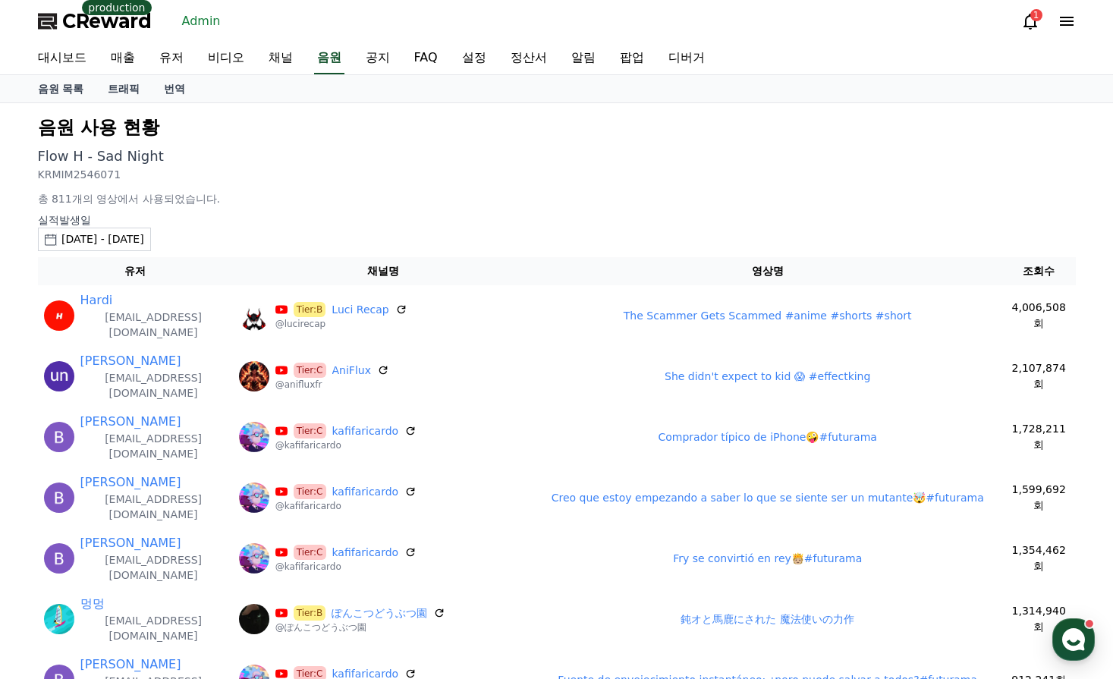
click at [470, 213] on p "실적발생일" at bounding box center [557, 219] width 1038 height 15
click at [319, 61] on link "음원" at bounding box center [329, 58] width 30 height 32
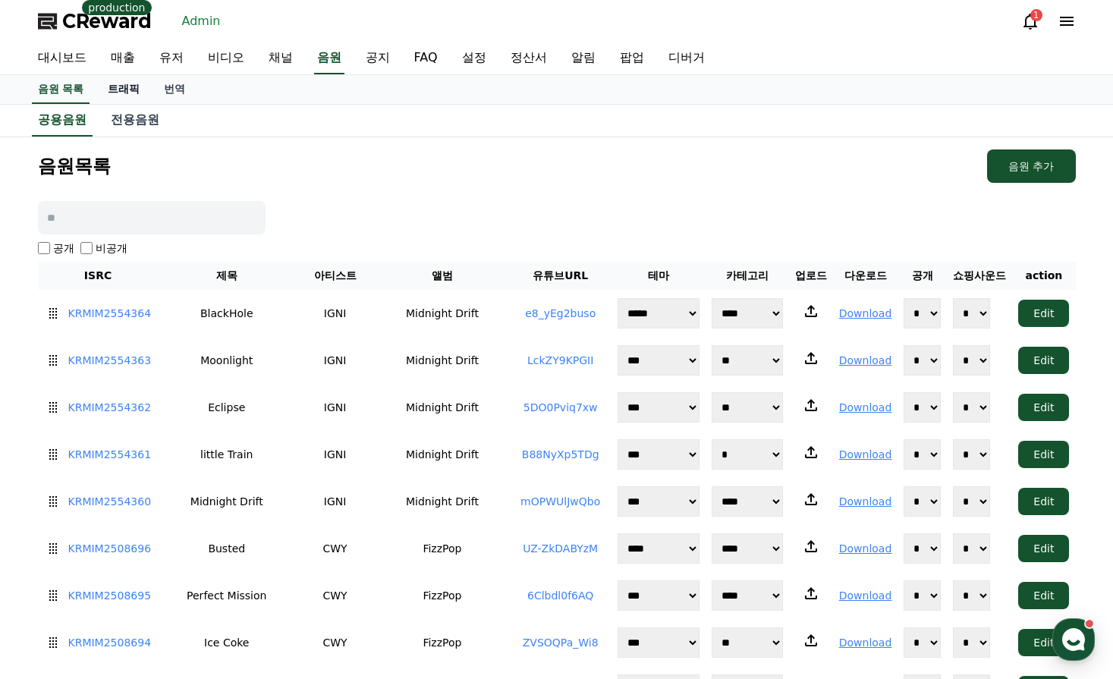
click at [124, 87] on link "트래픽" at bounding box center [124, 89] width 56 height 29
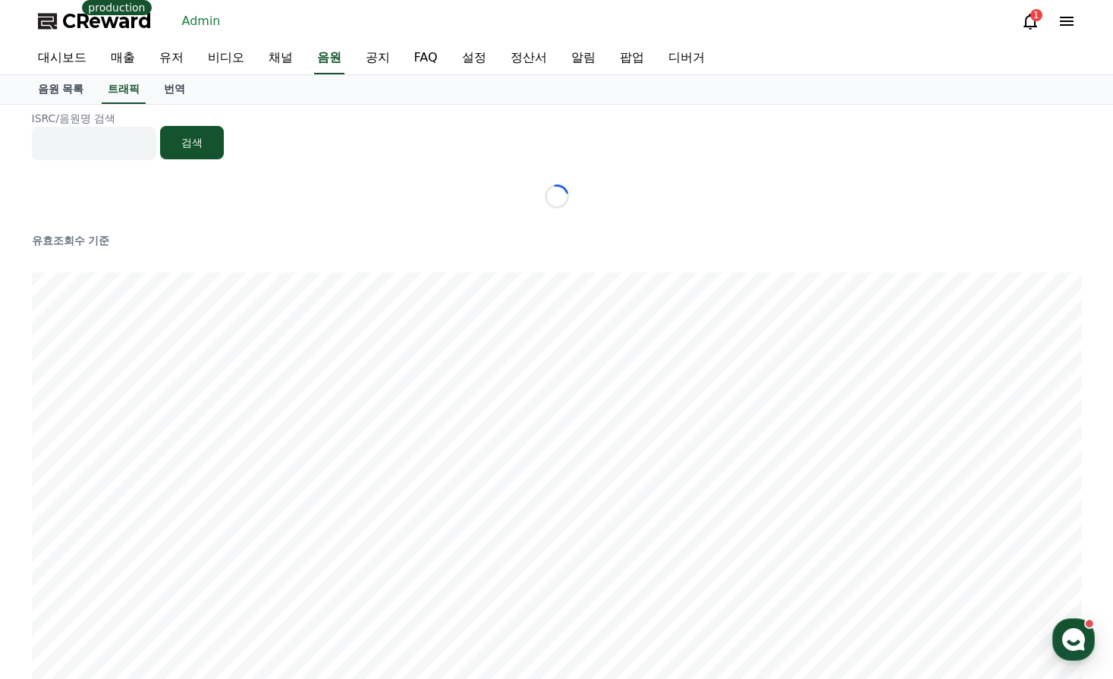
click at [131, 146] on input at bounding box center [94, 143] width 124 height 33
type input "*"
click at [153, 133] on input at bounding box center [94, 143] width 124 height 33
paste input "**********"
type input "**********"
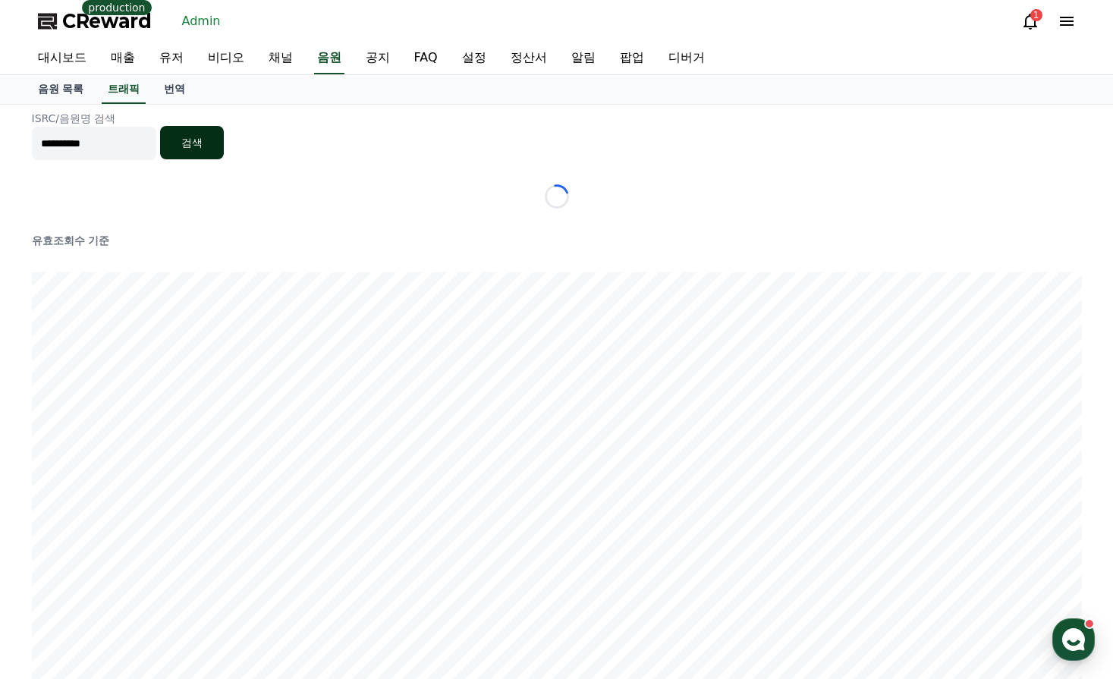
click at [213, 145] on button "검색" at bounding box center [192, 142] width 64 height 33
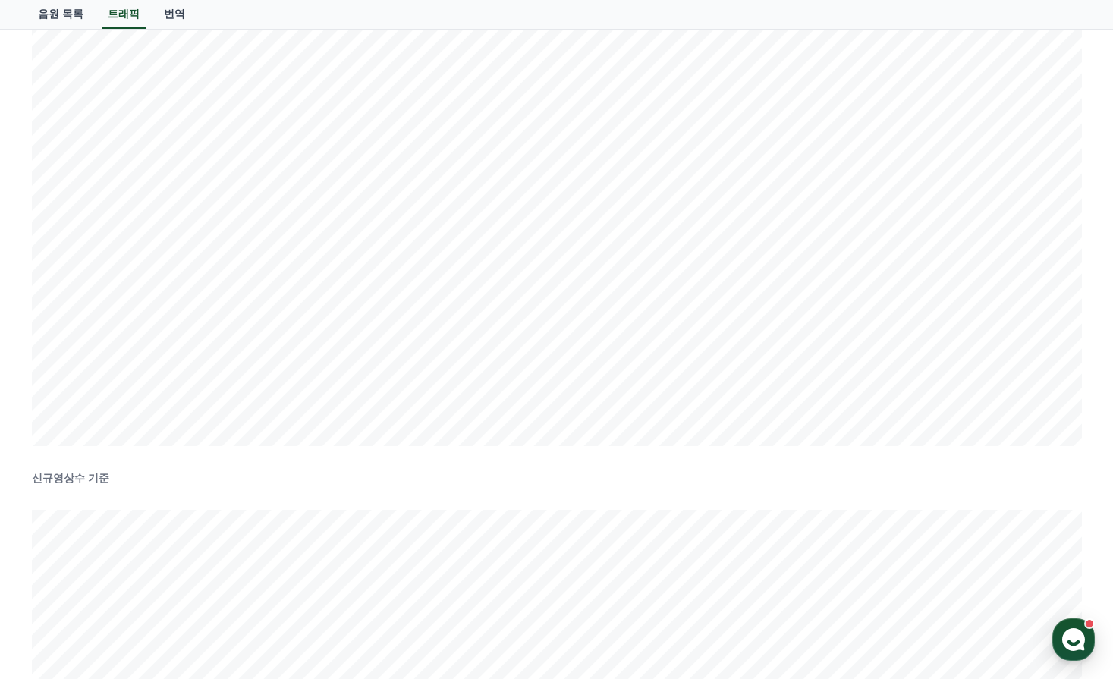
scroll to position [304, 0]
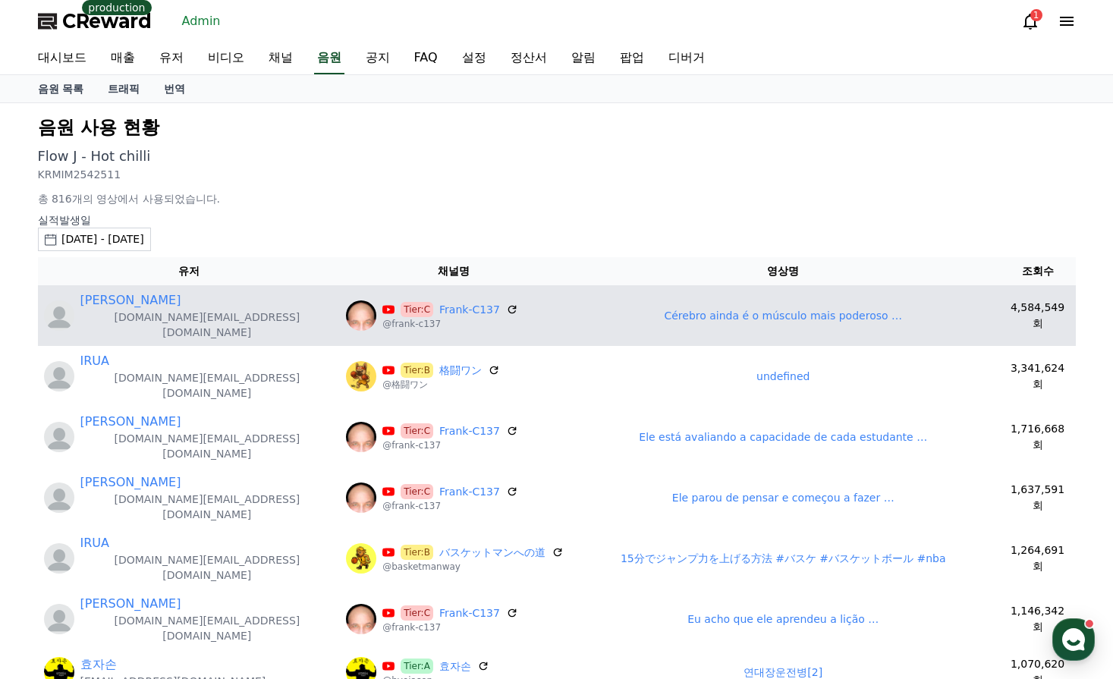
click at [723, 310] on link "Cérebro ainda é o músculo mais poderoso …" at bounding box center [783, 316] width 238 height 12
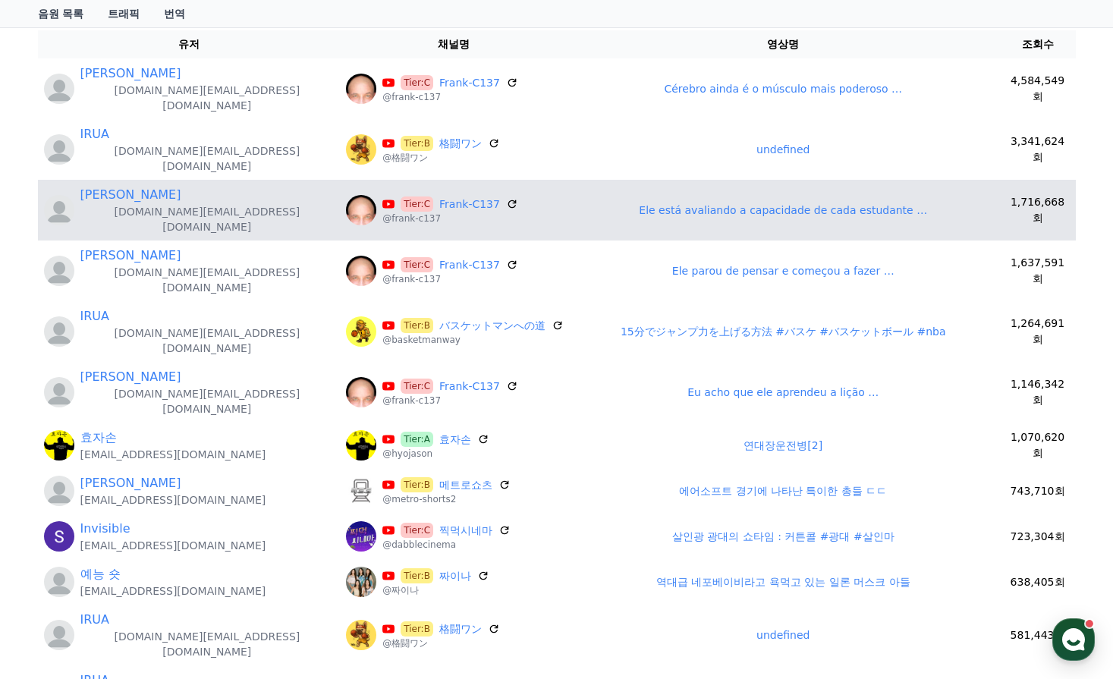
scroll to position [228, 0]
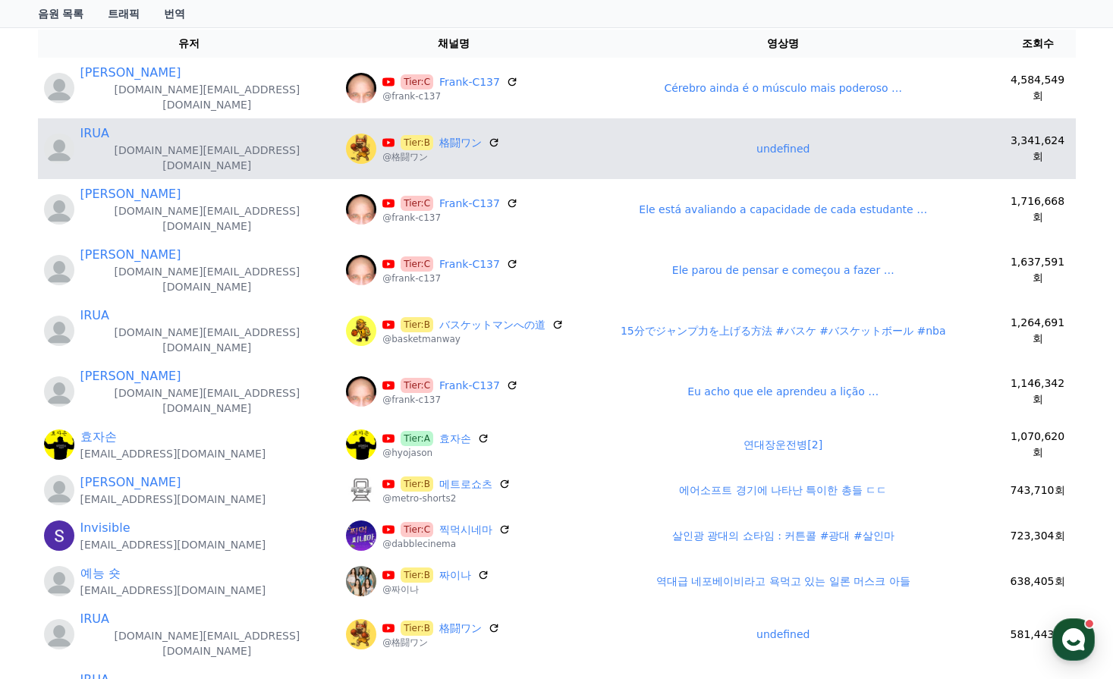
click at [757, 143] on link "undefined" at bounding box center [783, 149] width 53 height 12
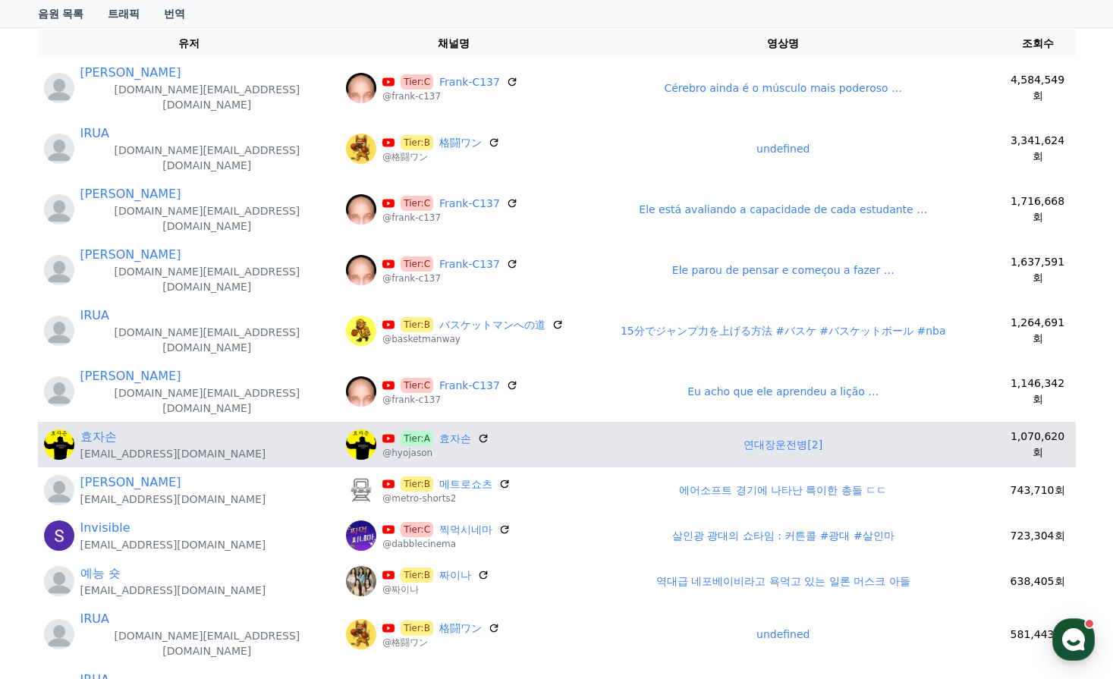
click at [751, 439] on link "연대장운전병[2]" at bounding box center [783, 445] width 79 height 12
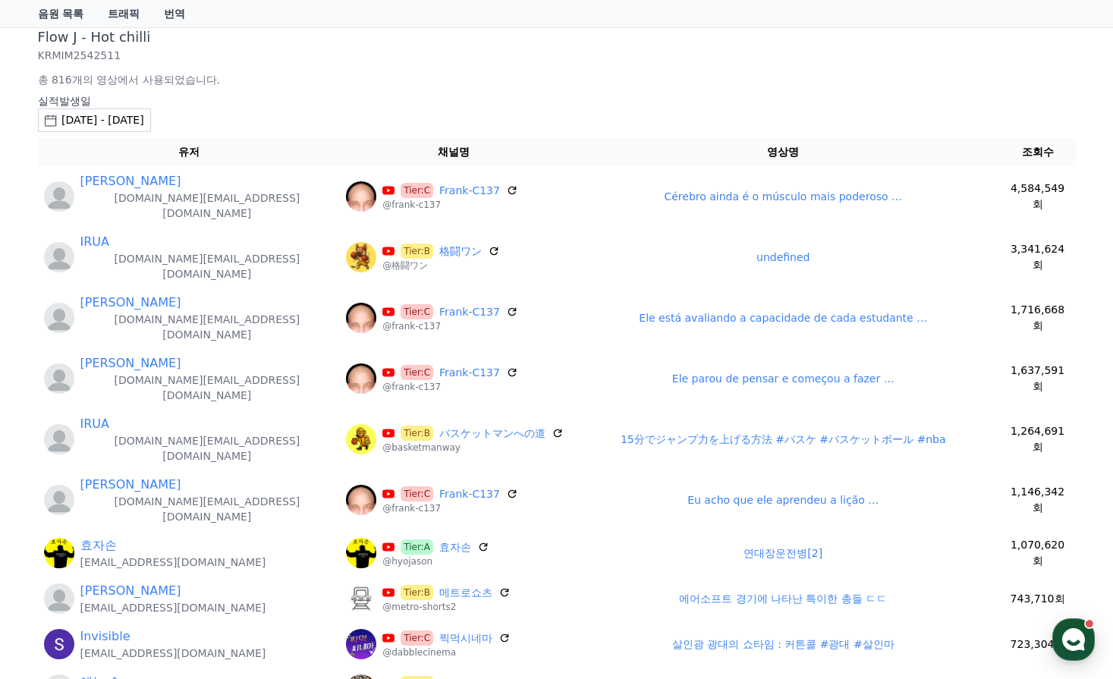
scroll to position [0, 0]
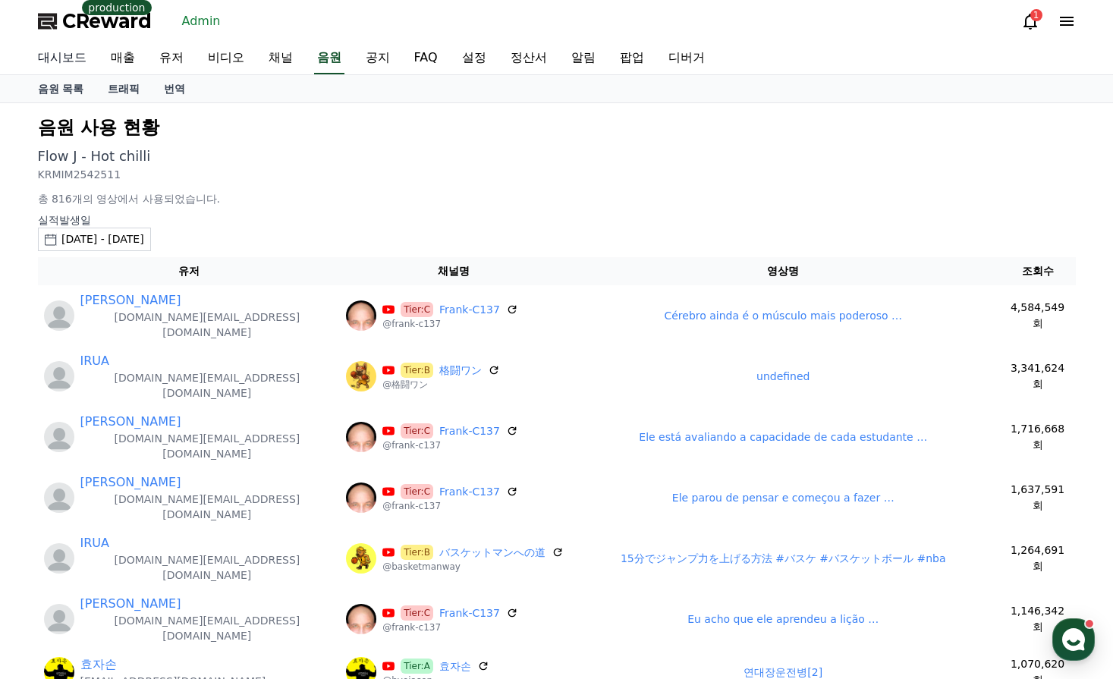
click at [60, 57] on link "대시보드" at bounding box center [62, 58] width 73 height 32
